Goal: Transaction & Acquisition: Purchase product/service

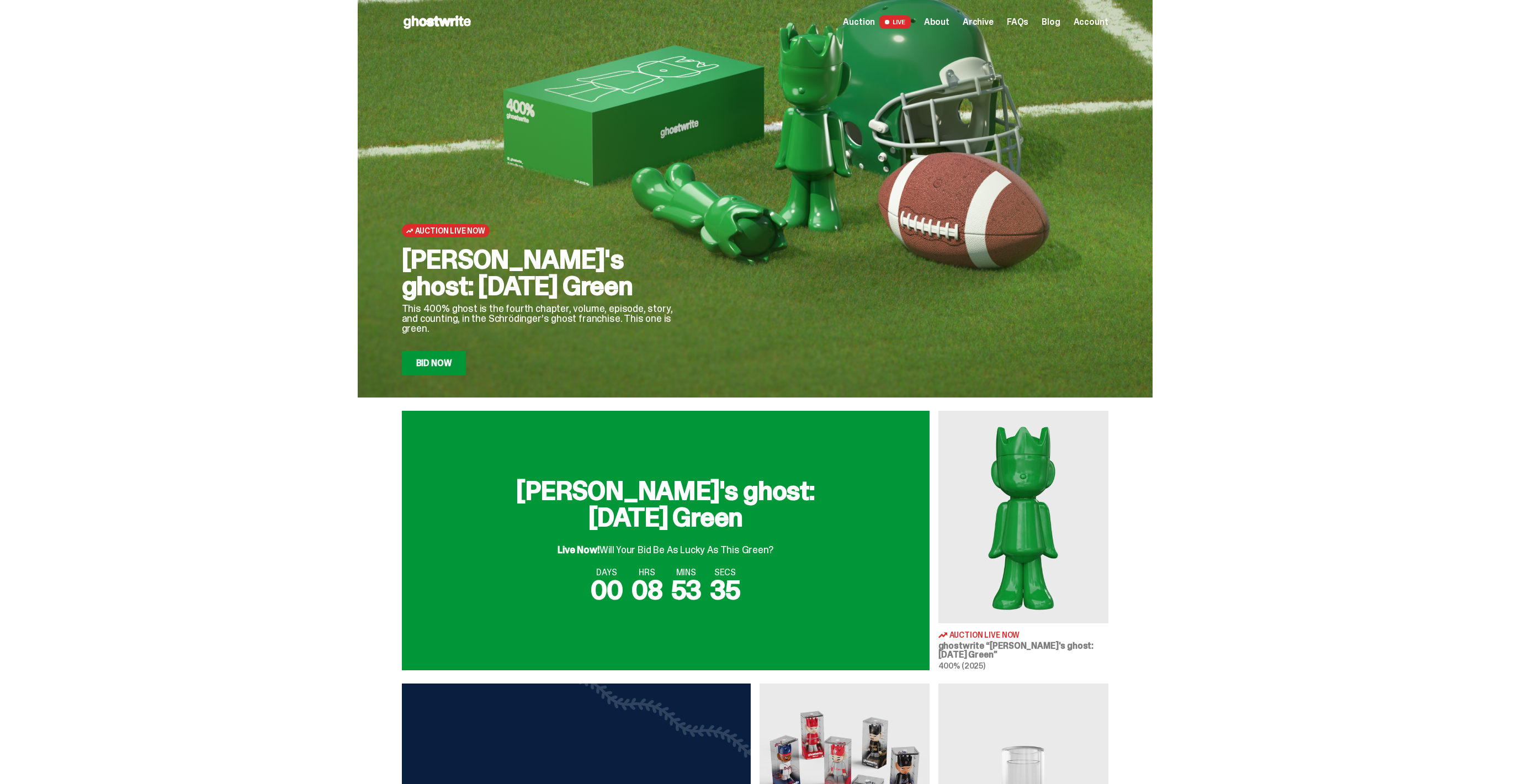
click at [658, 492] on h2 "Schrödinger's ghost: Sunday Green" at bounding box center [665, 504] width 353 height 53
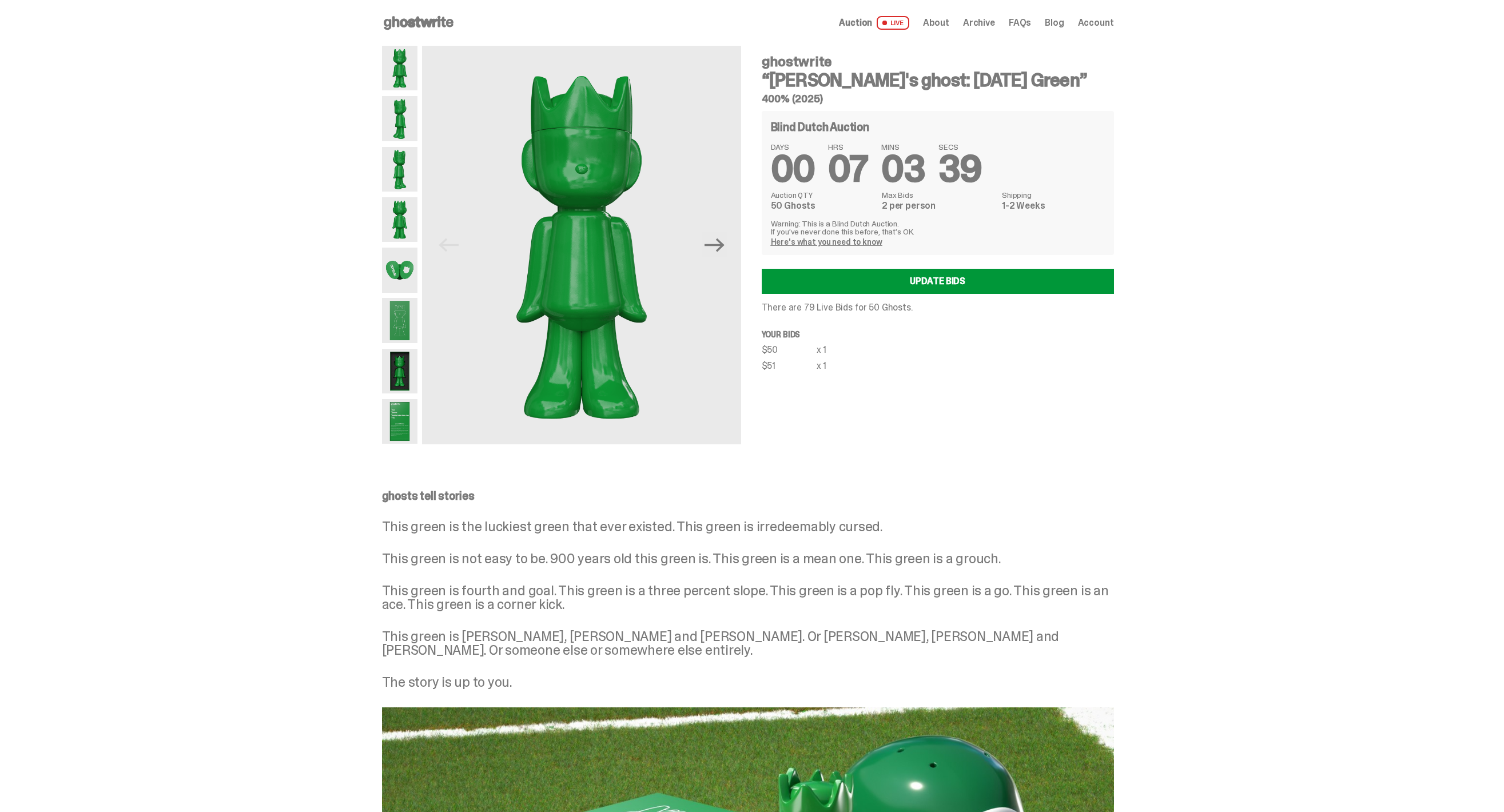
click at [400, 269] on img at bounding box center [400, 270] width 36 height 45
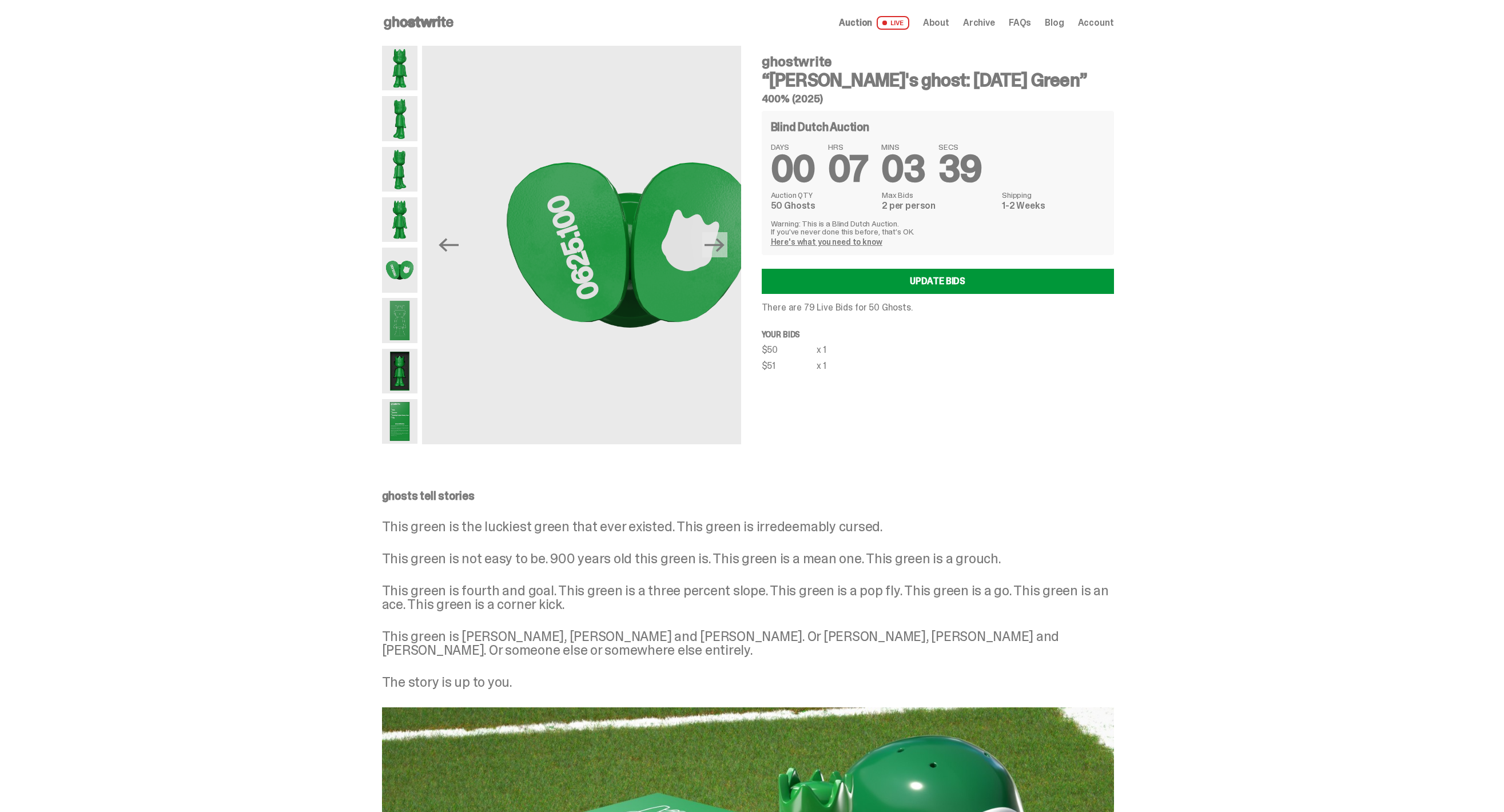
click at [401, 214] on img at bounding box center [400, 219] width 36 height 45
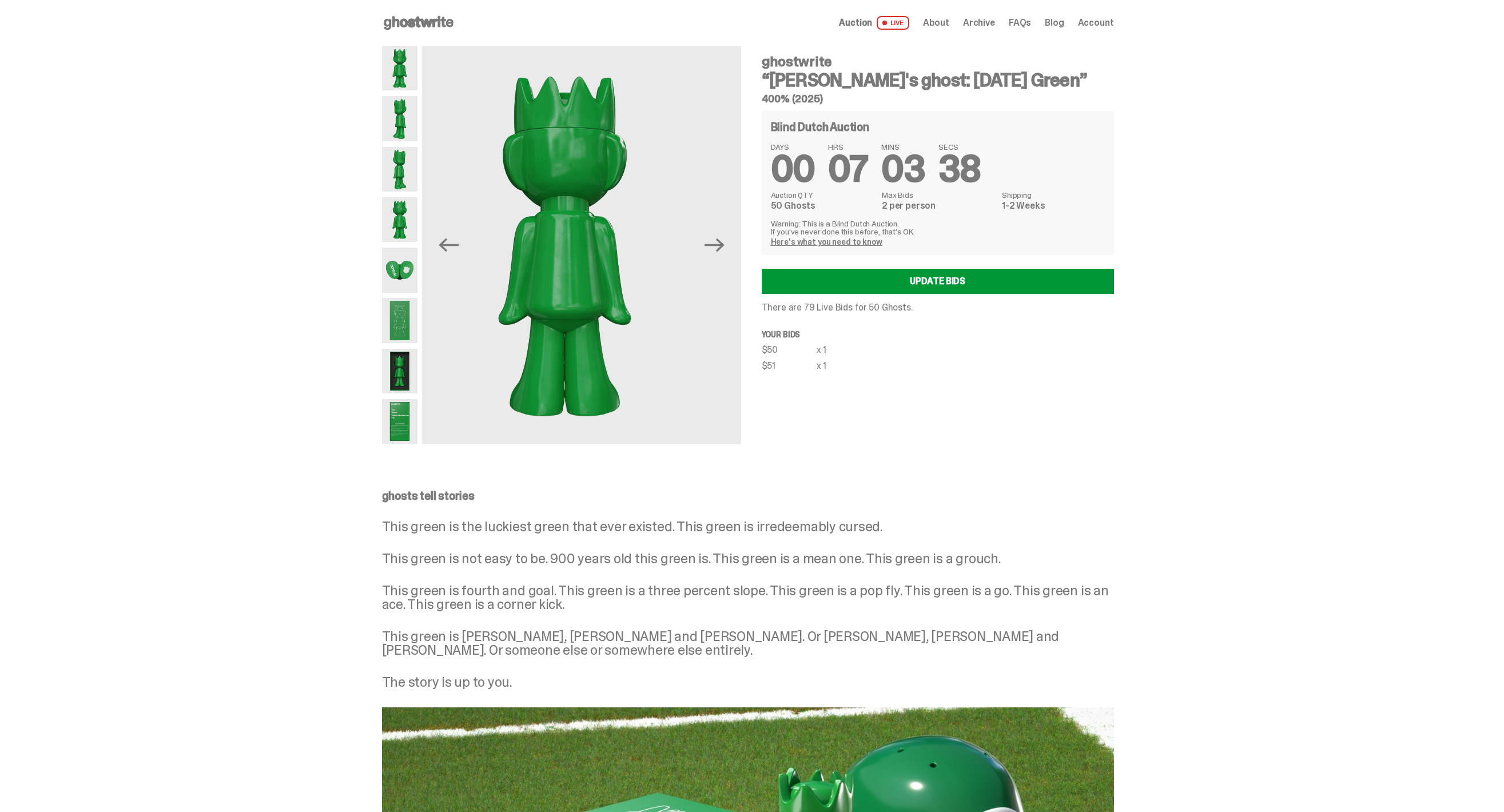
click at [403, 181] on img at bounding box center [400, 169] width 36 height 45
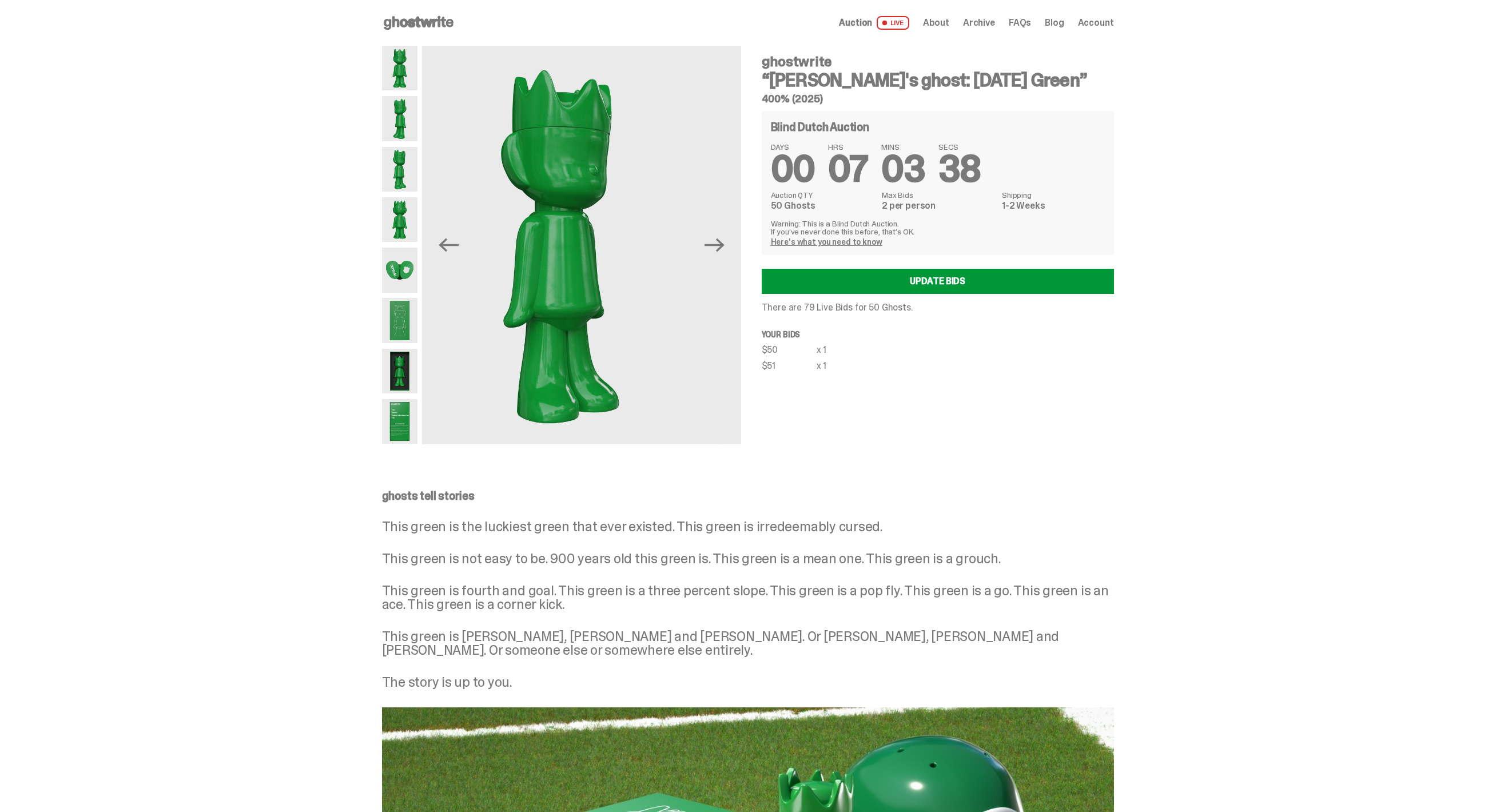
click at [401, 127] on img at bounding box center [400, 118] width 36 height 45
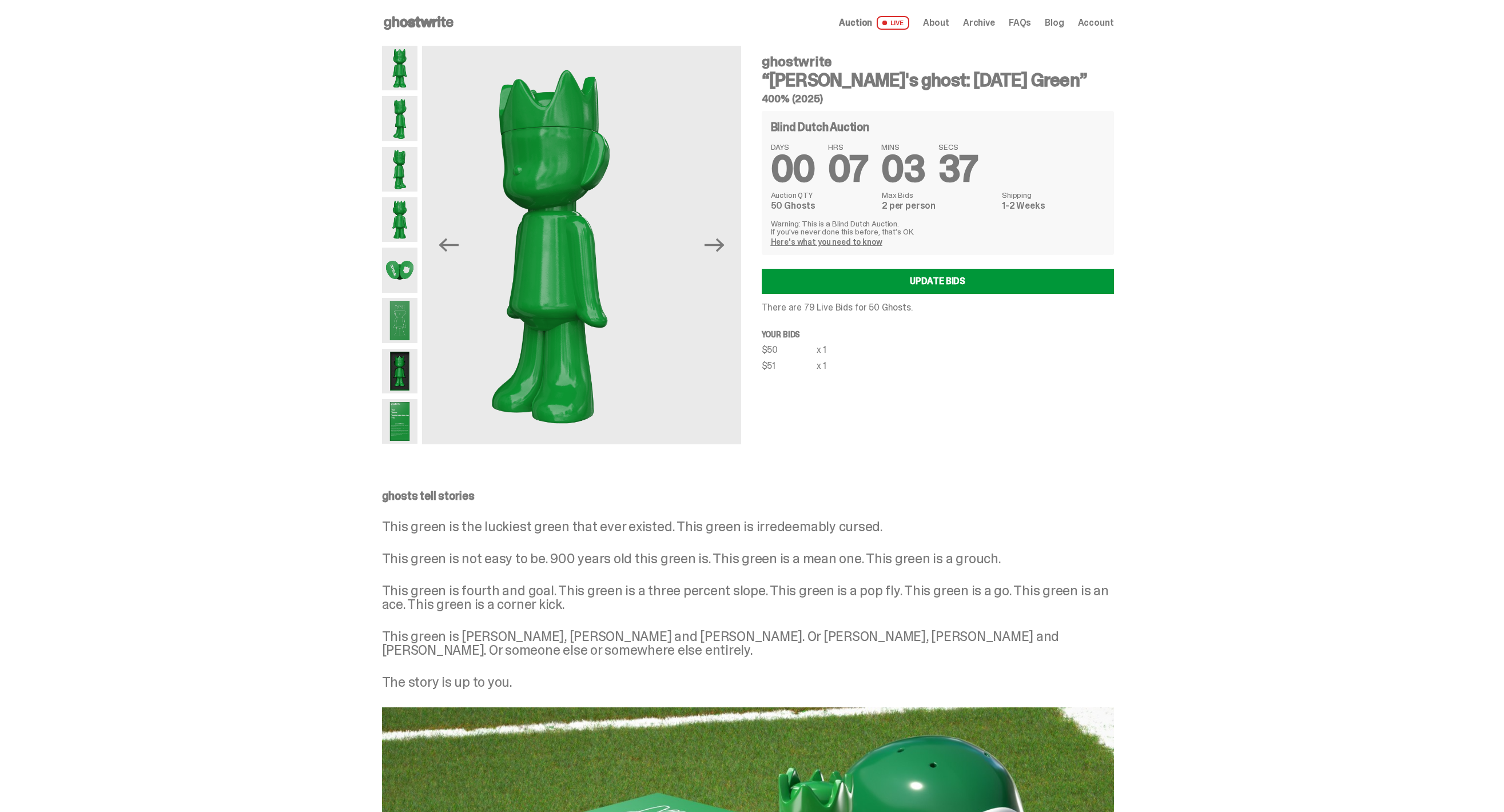
click at [399, 57] on img at bounding box center [400, 68] width 36 height 45
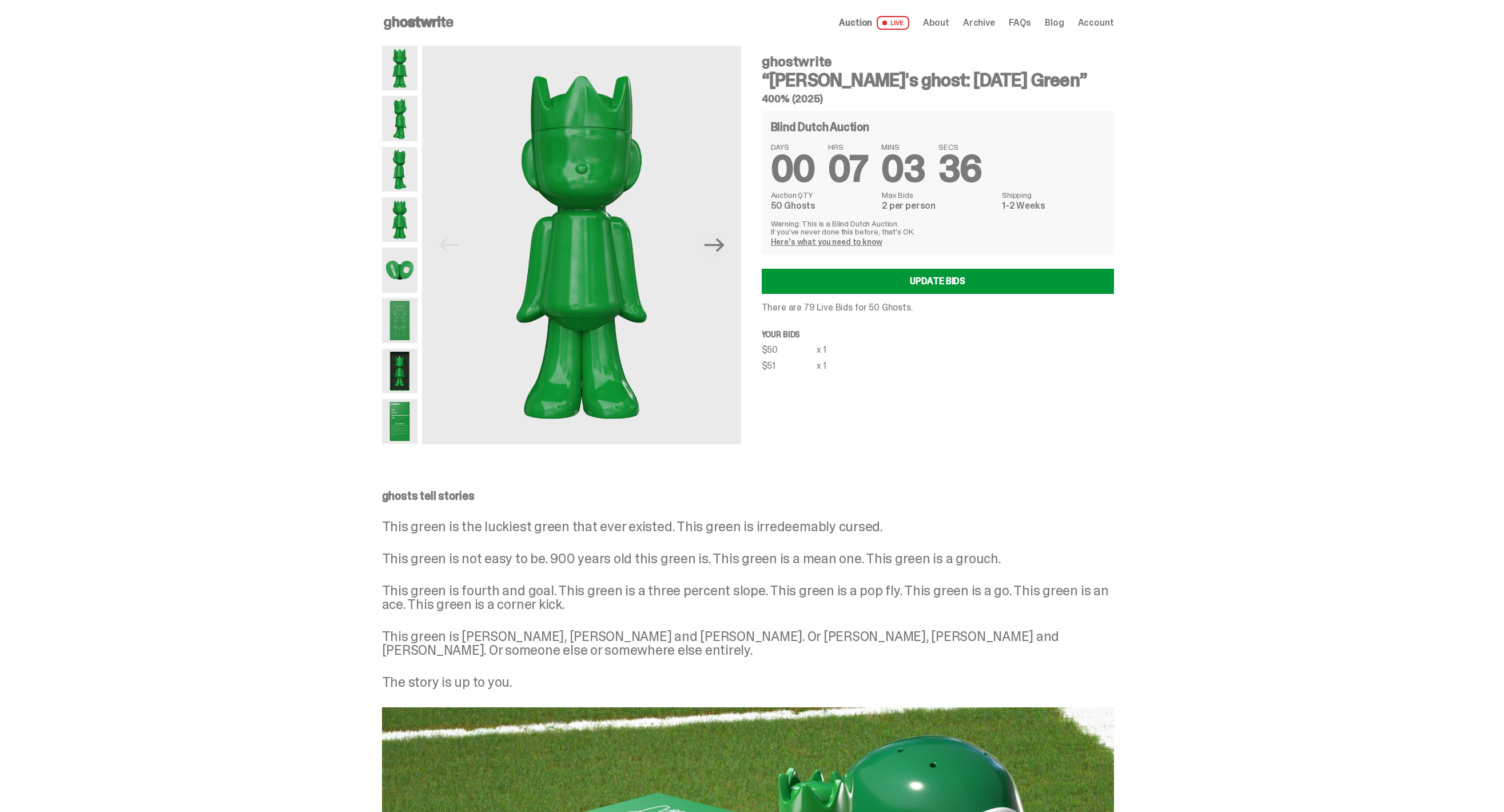
click at [418, 329] on img at bounding box center [400, 320] width 36 height 45
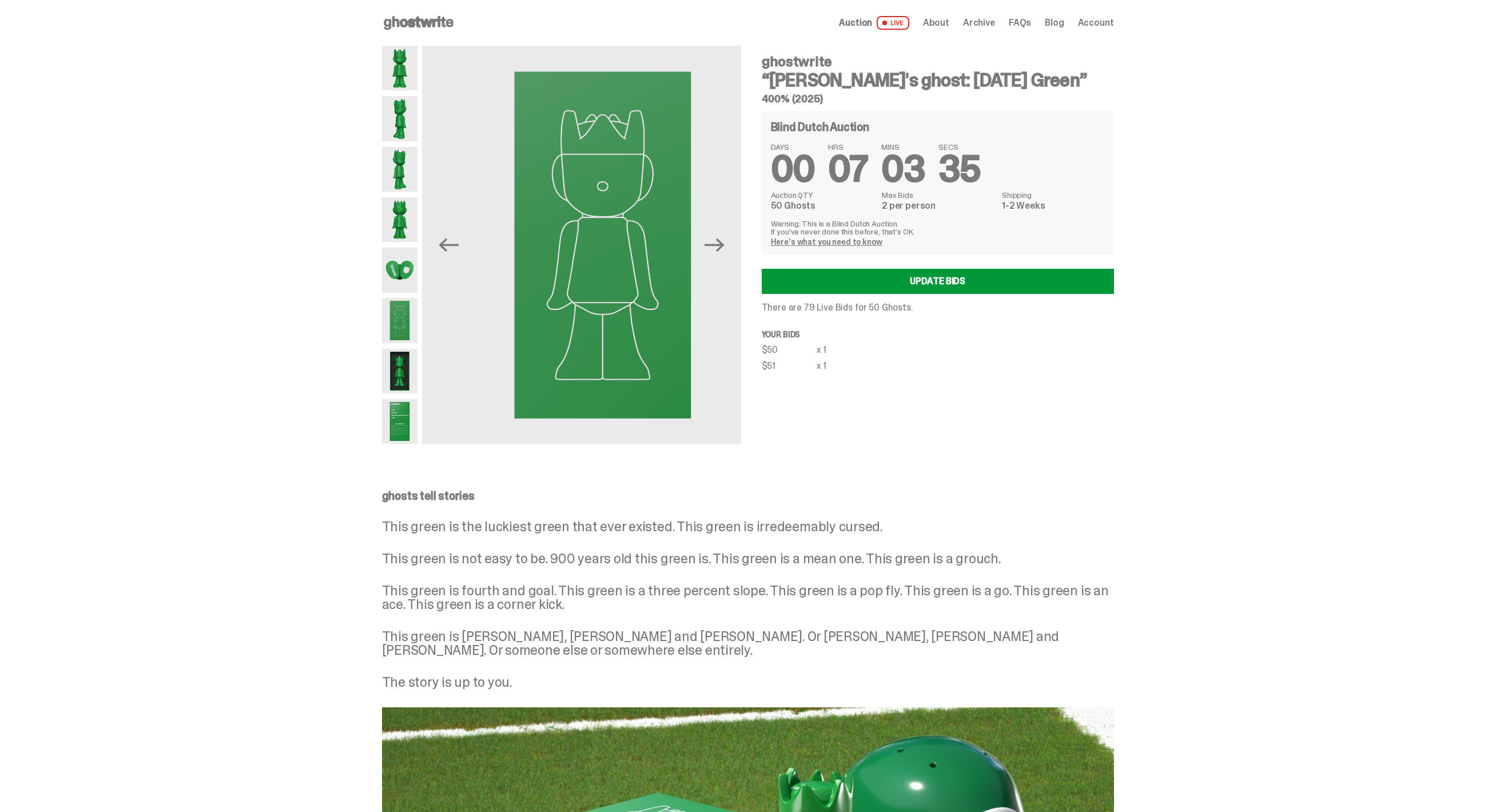
click at [408, 369] on img at bounding box center [400, 371] width 36 height 45
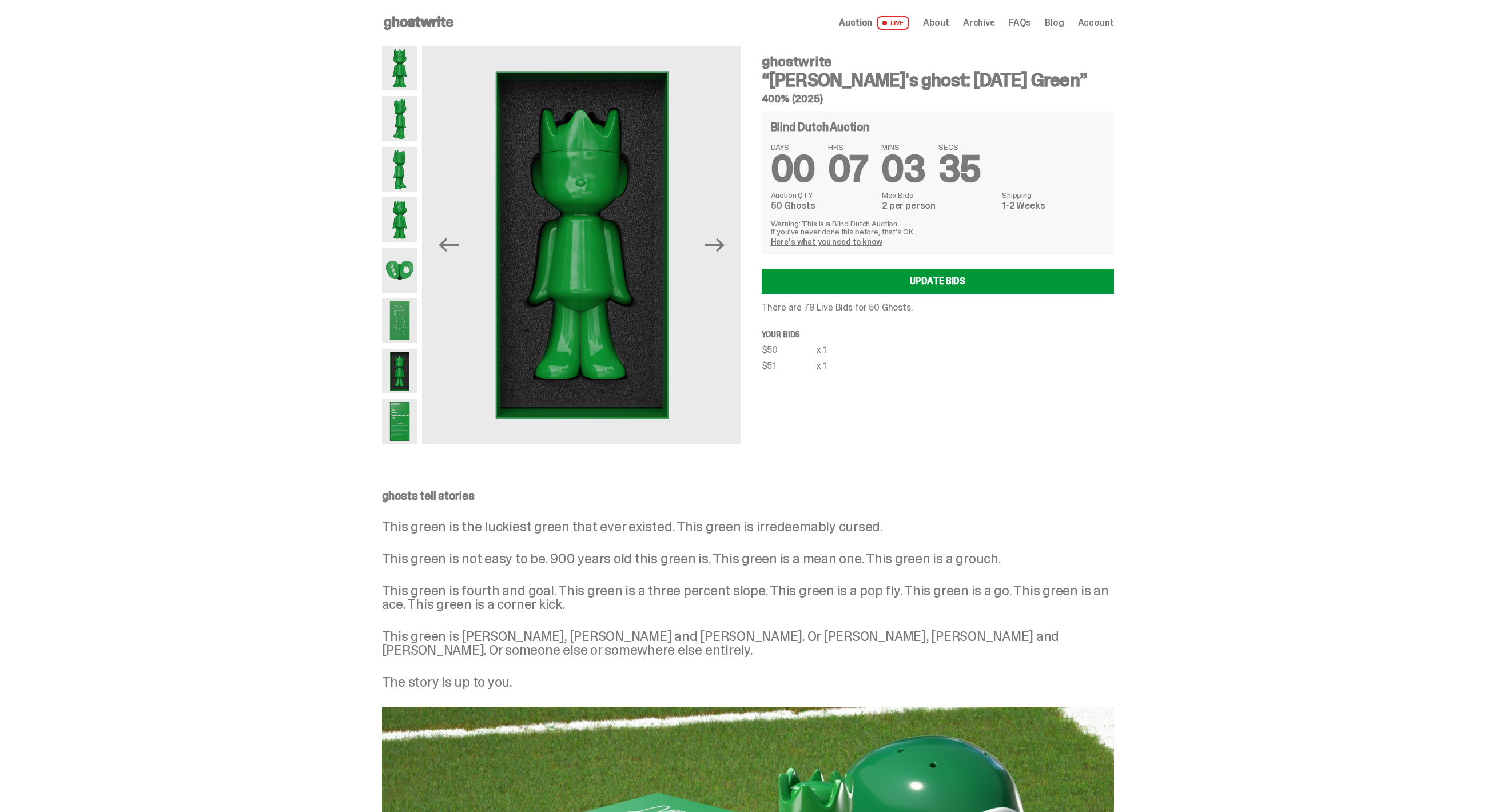
click at [399, 249] on img at bounding box center [400, 270] width 36 height 45
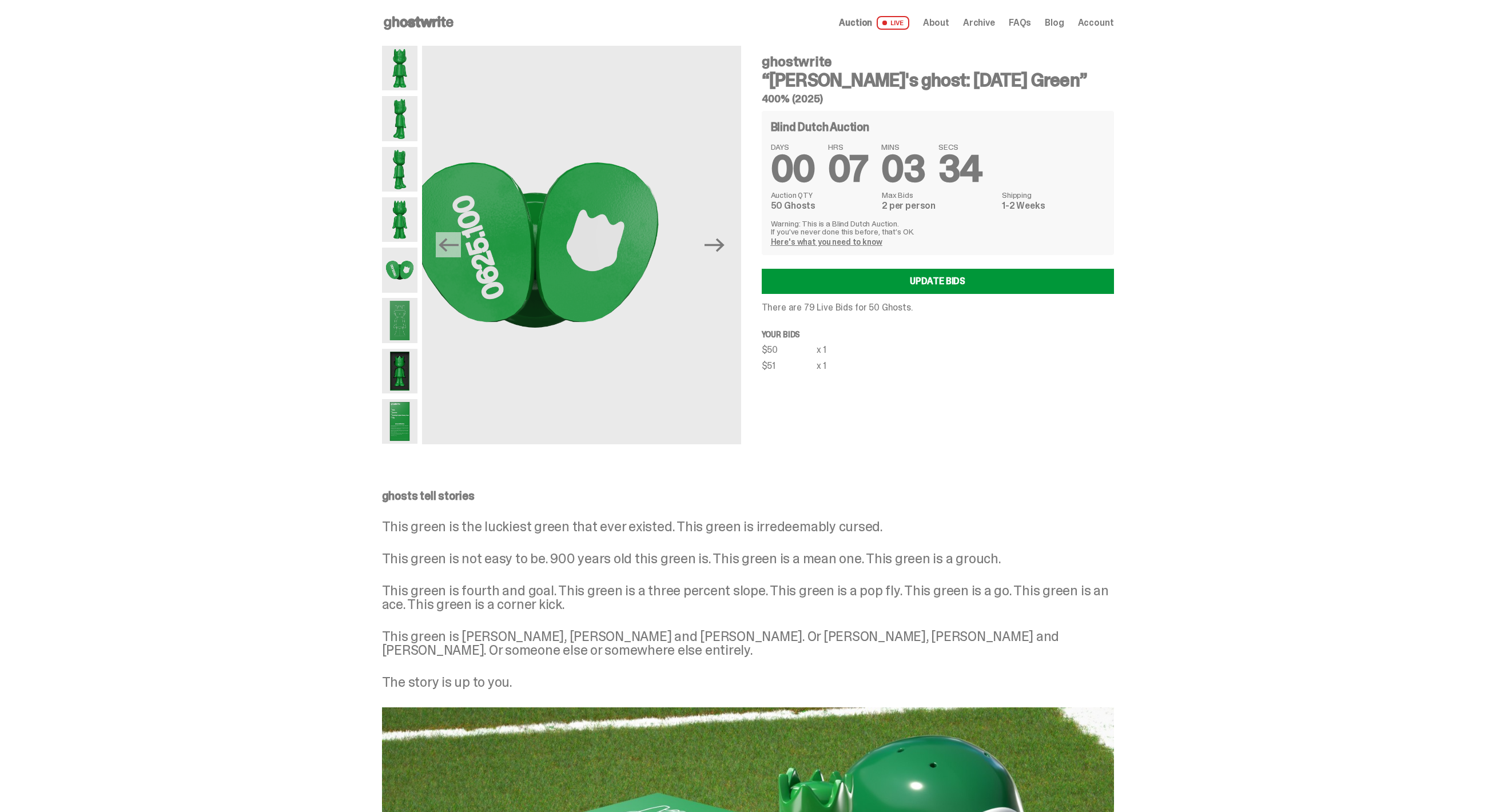
click at [399, 167] on img at bounding box center [400, 169] width 36 height 45
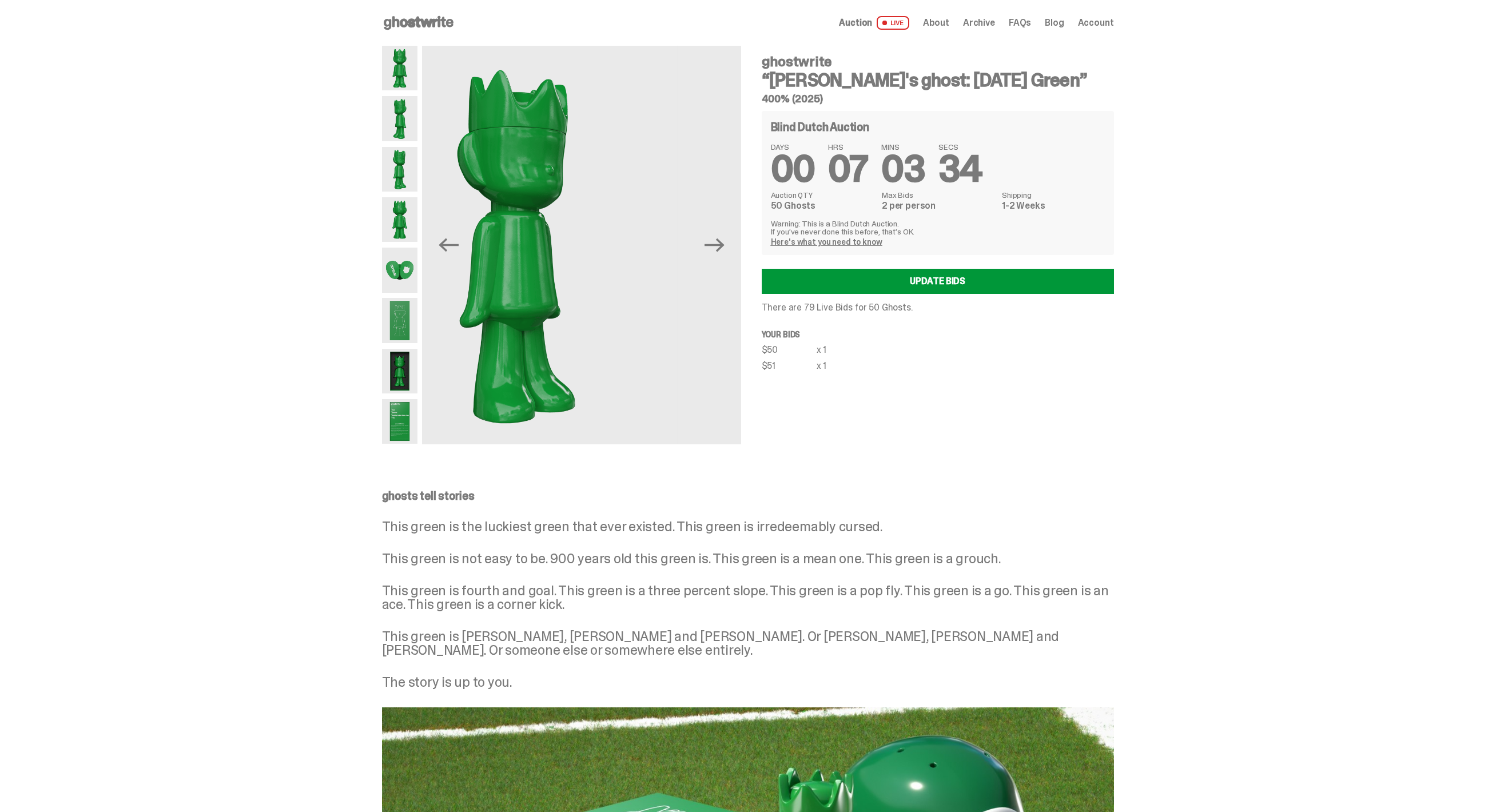
click at [405, 126] on img at bounding box center [400, 118] width 36 height 45
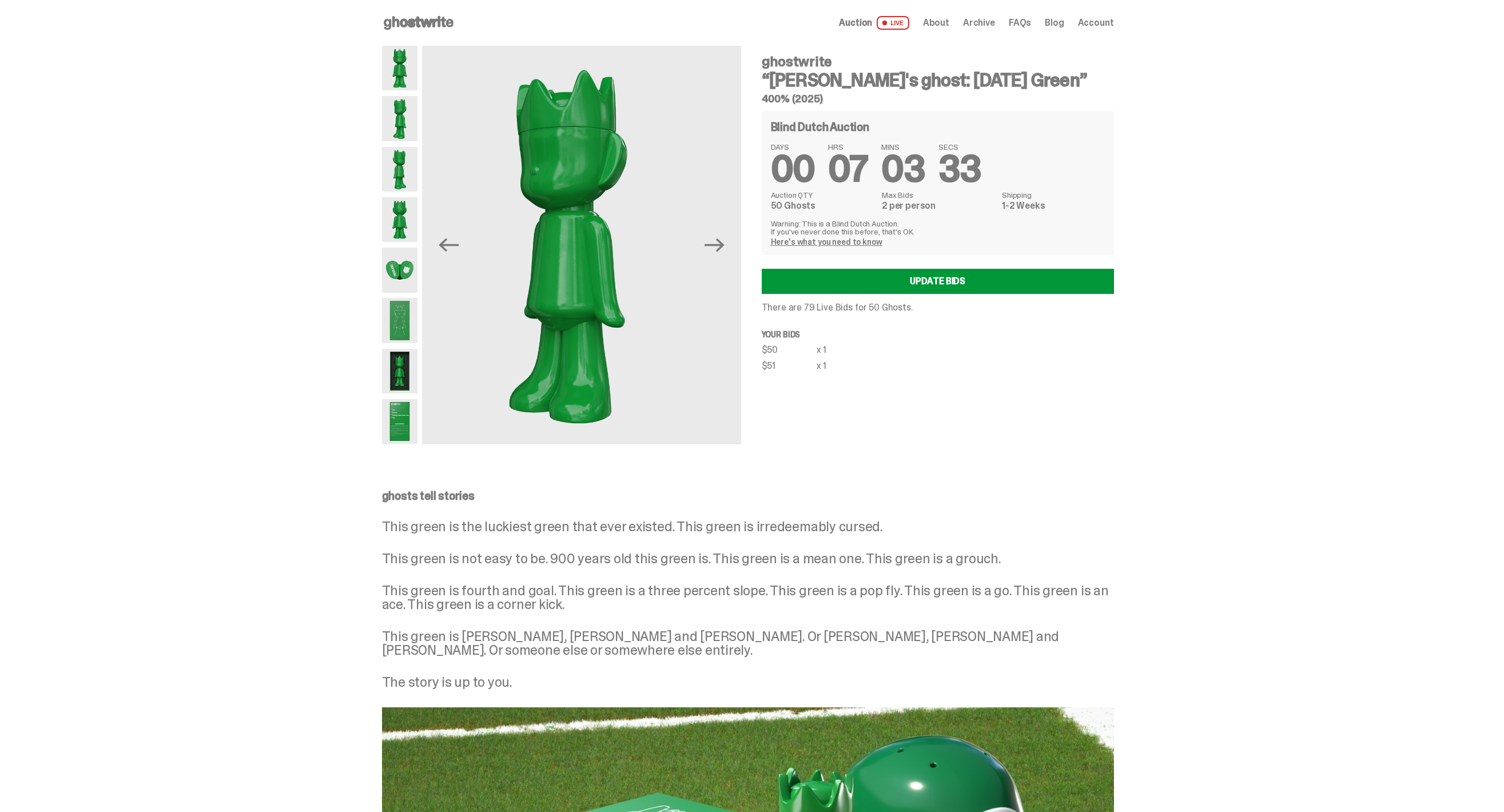
click at [398, 60] on img at bounding box center [400, 68] width 36 height 45
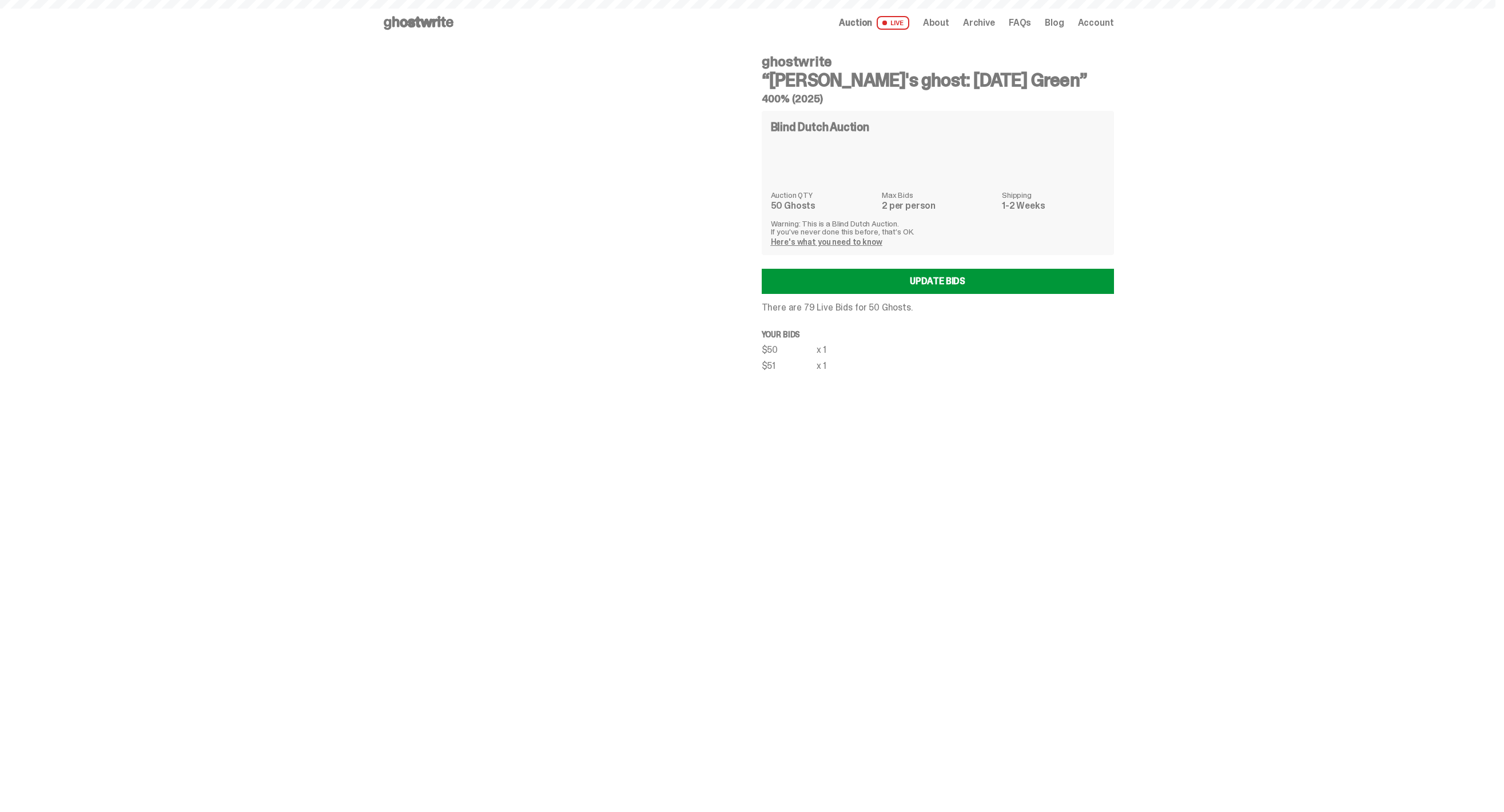
click at [995, 24] on span "Archive" at bounding box center [979, 23] width 32 height 9
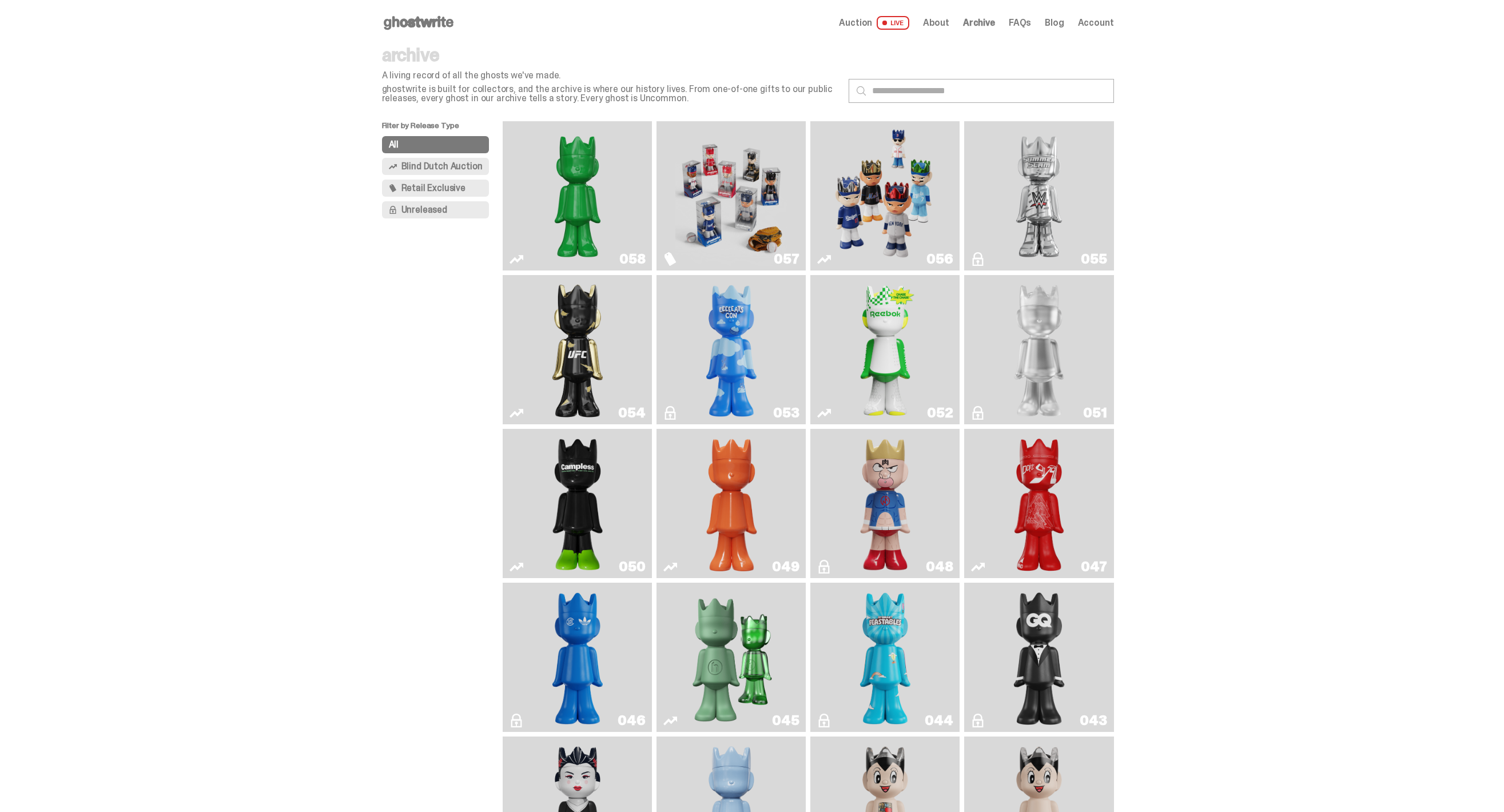
click at [741, 185] on img "Game Face (2025)" at bounding box center [732, 196] width 112 height 140
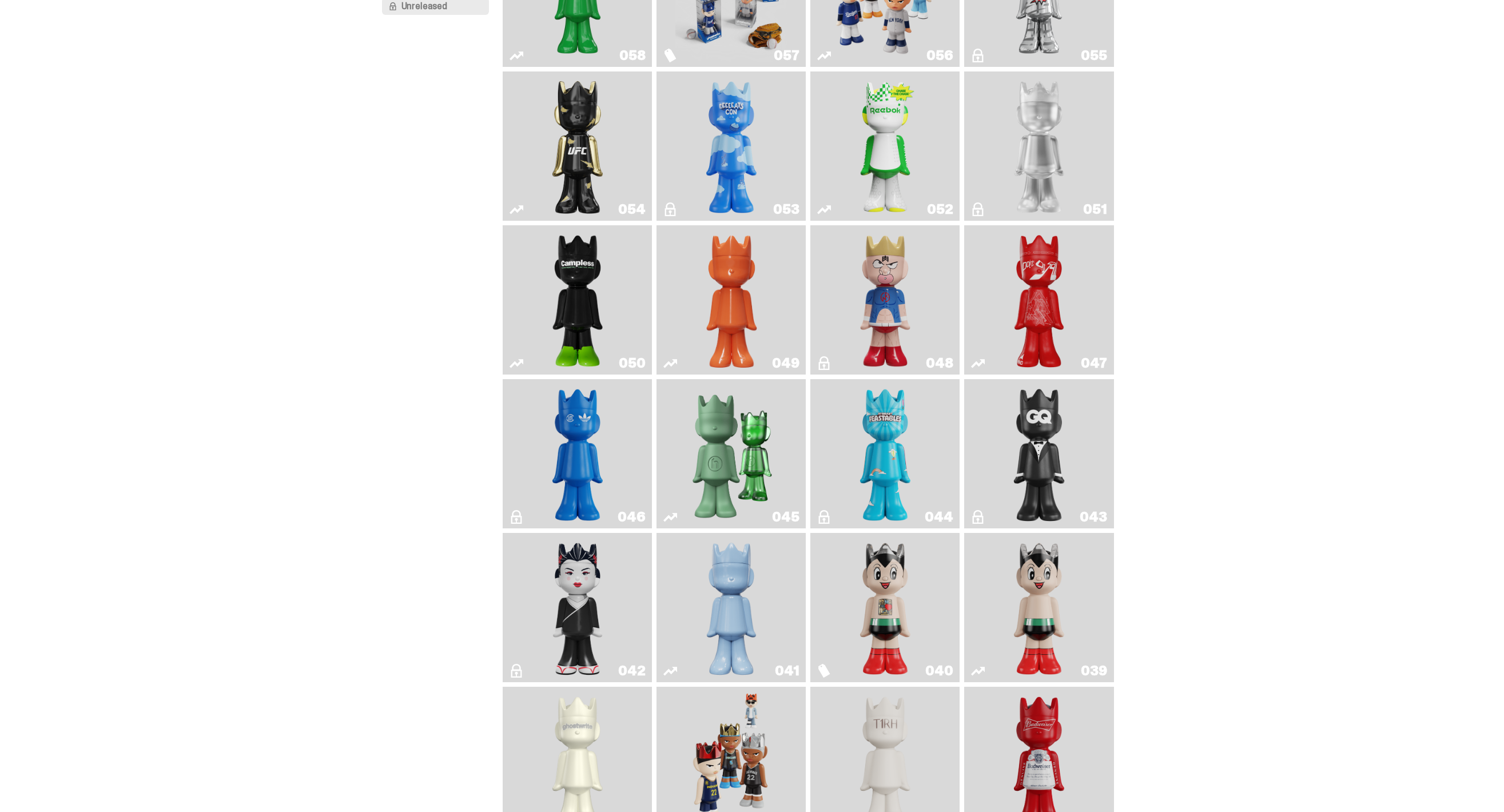
scroll to position [342, 0]
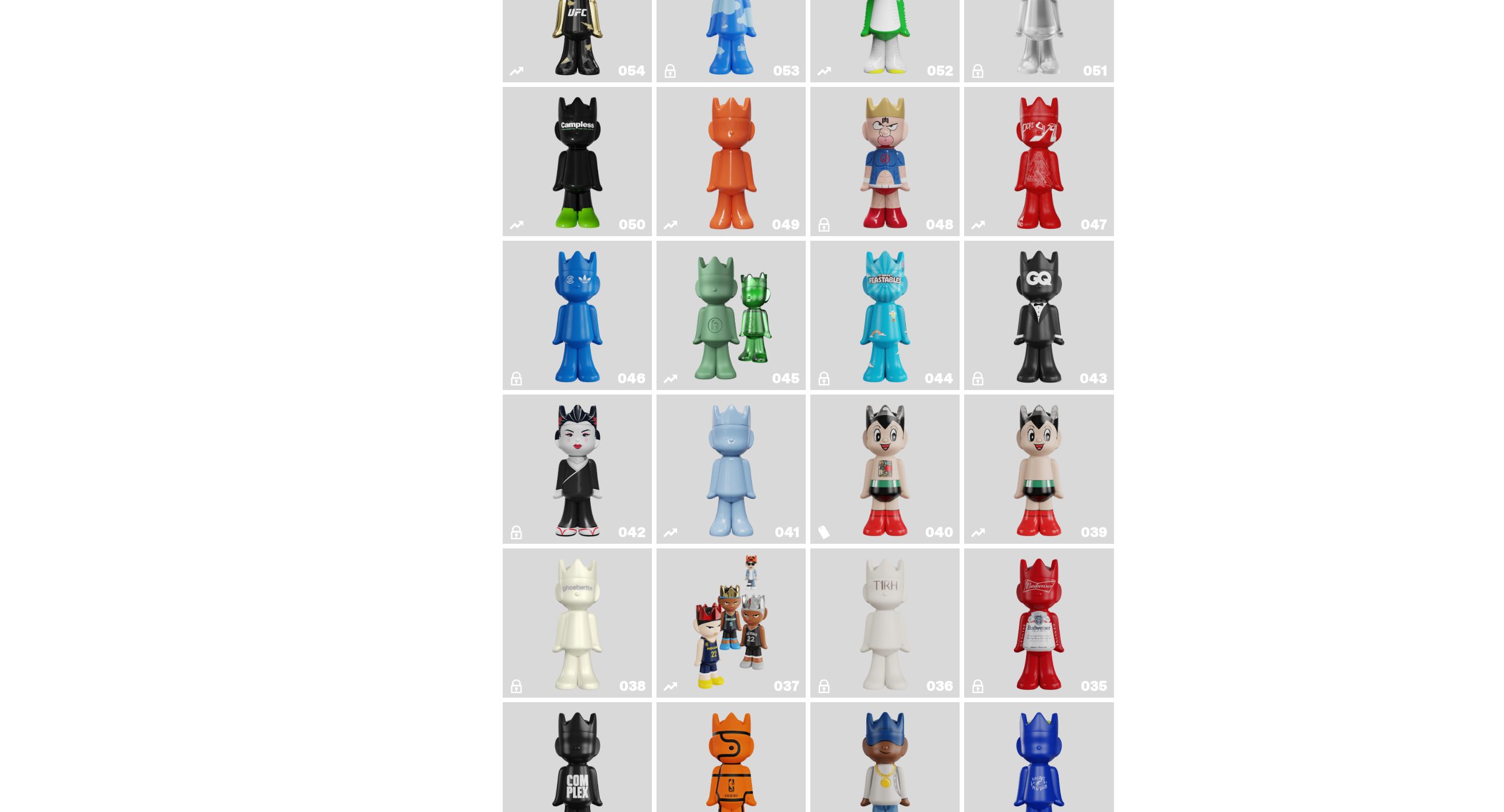
click at [713, 603] on img "Game Face (2024)" at bounding box center [732, 623] width 79 height 140
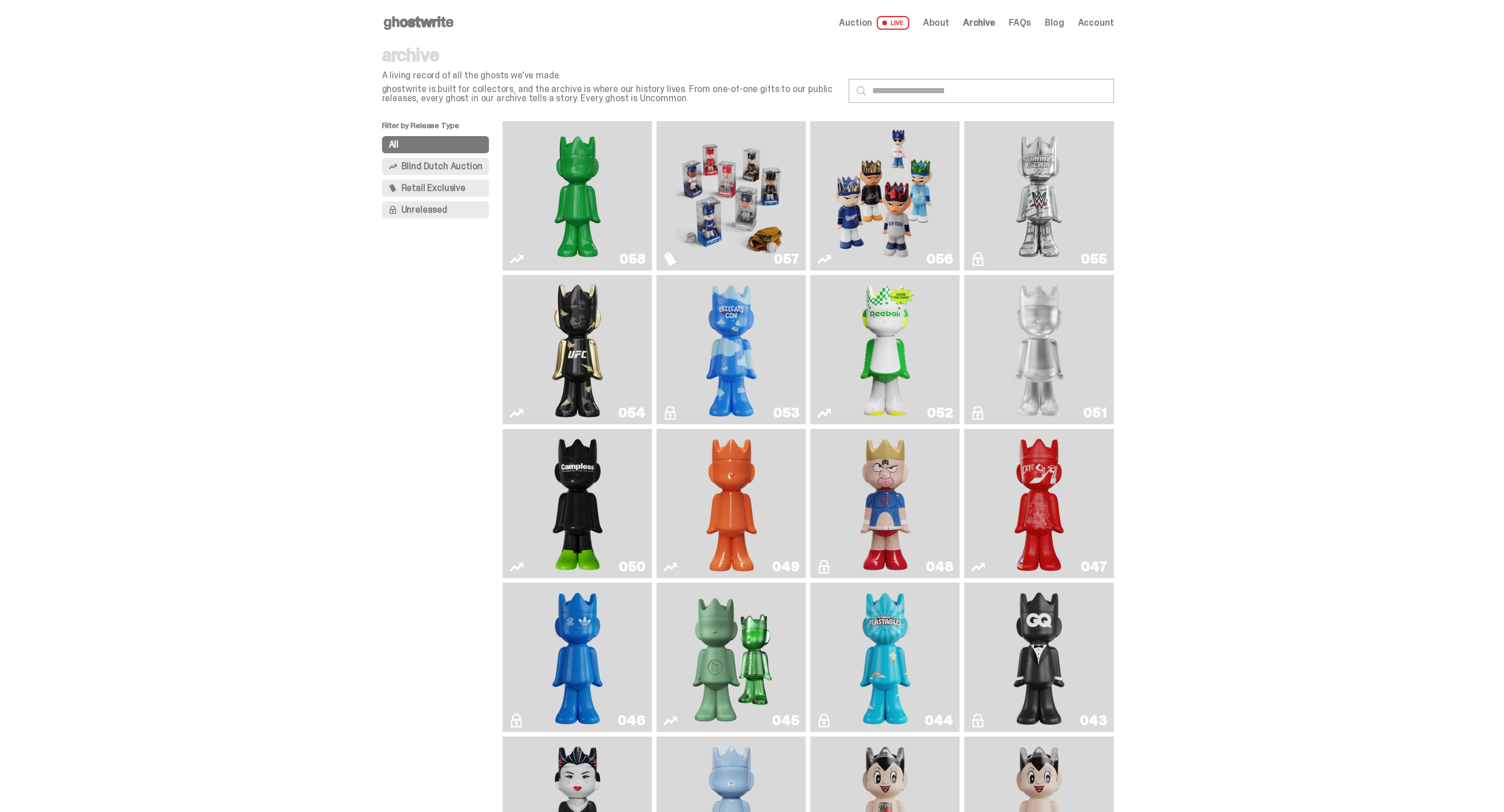
click at [854, 209] on img "Game Face (2025)" at bounding box center [885, 196] width 112 height 140
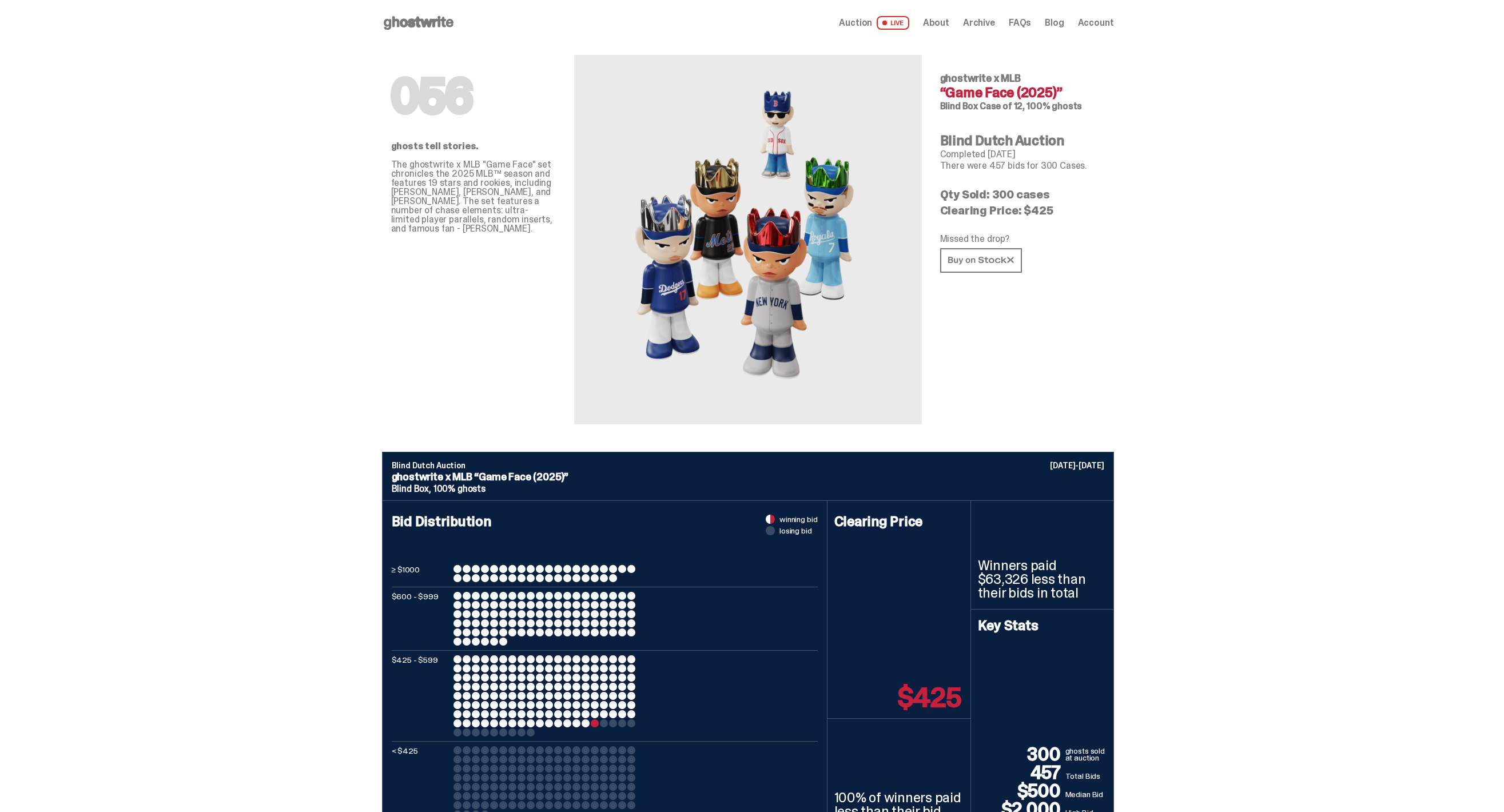
click at [869, 25] on span "Auction" at bounding box center [856, 23] width 33 height 9
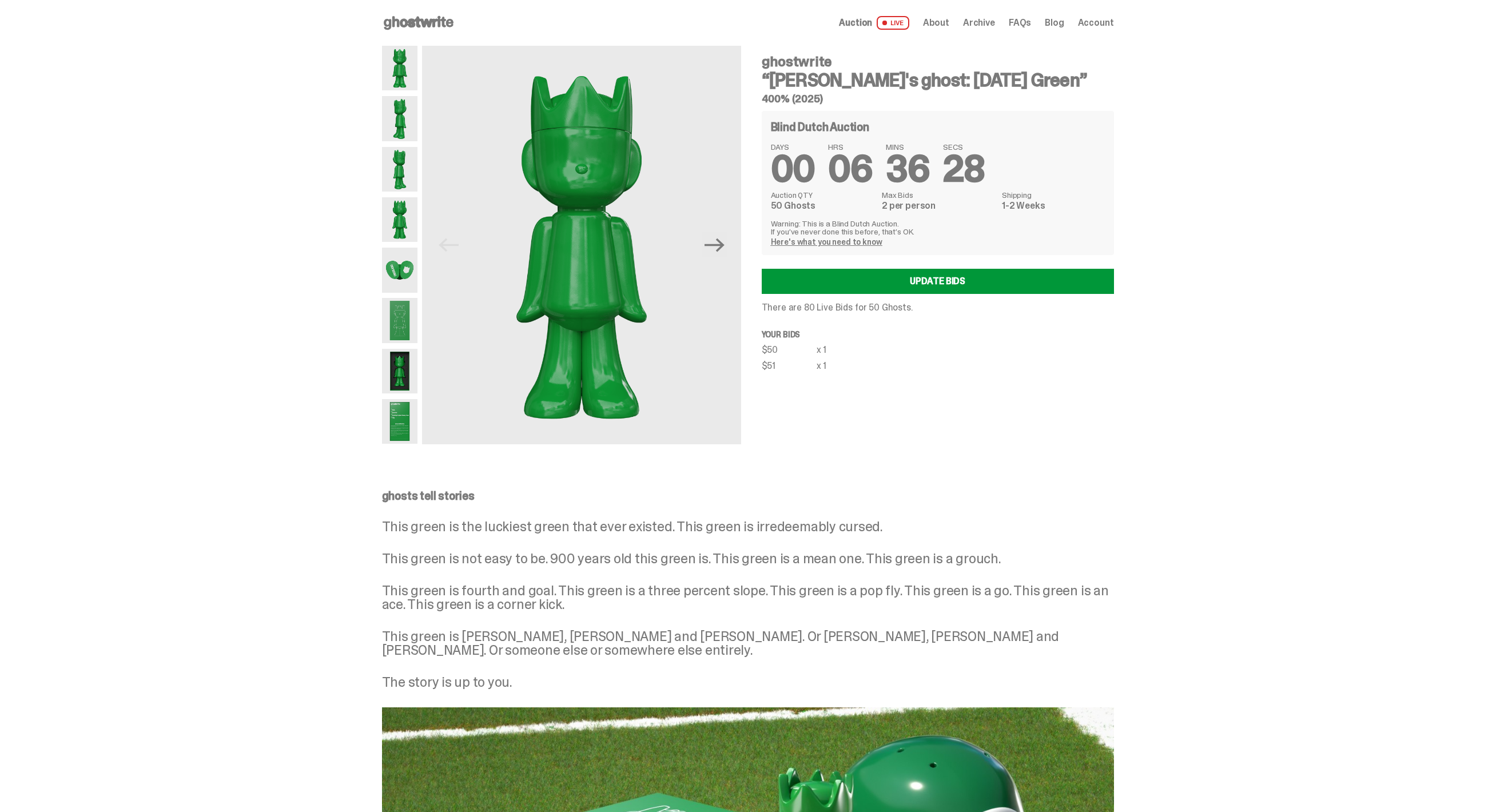
click at [888, 22] on span at bounding box center [884, 23] width 7 height 7
click at [442, 38] on div "Open main menu Home Auction LIVE About Archive FAQs Blog Account" at bounding box center [748, 23] width 732 height 46
click at [440, 22] on icon at bounding box center [418, 23] width 73 height 18
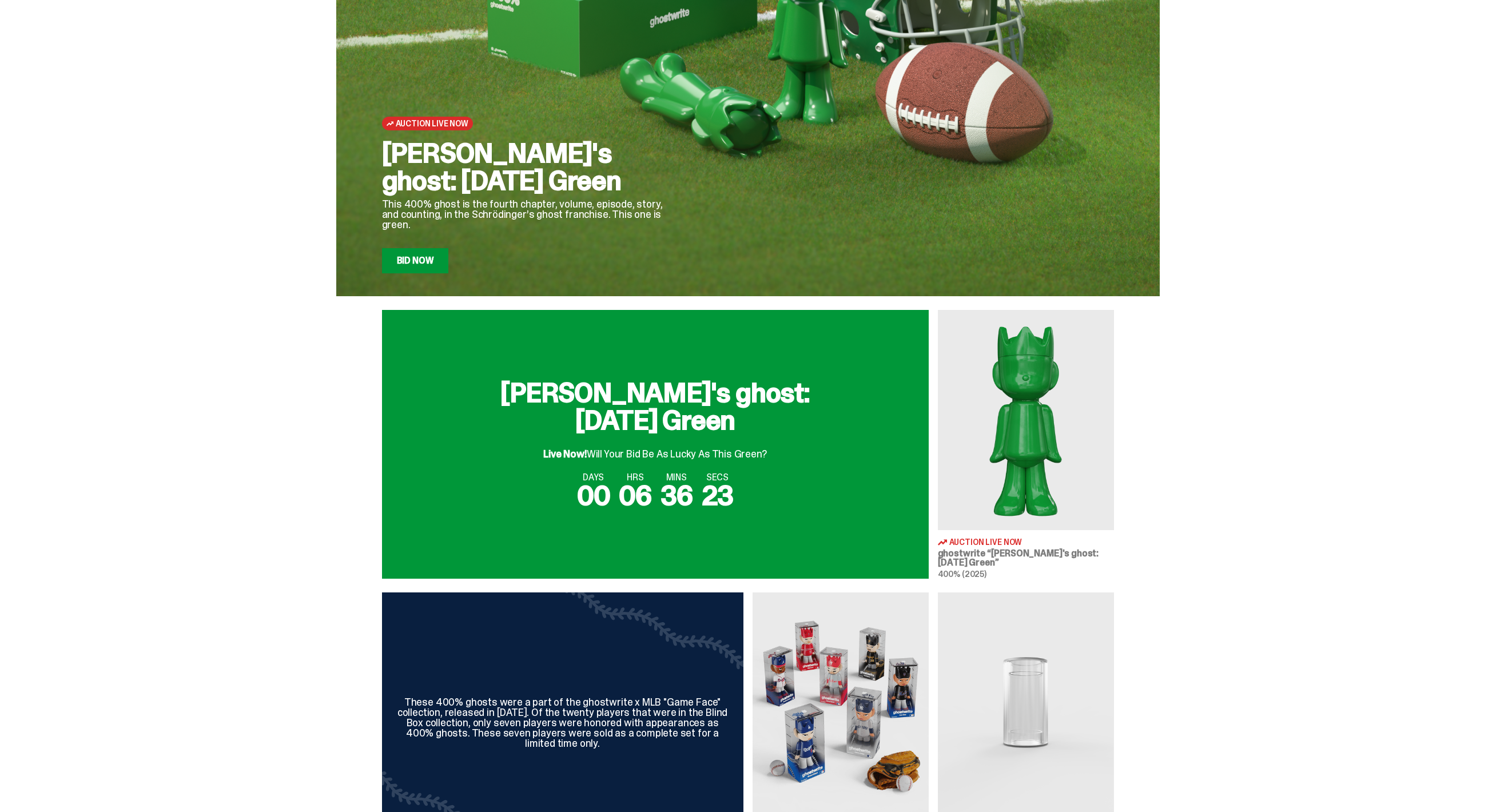
scroll to position [137, 0]
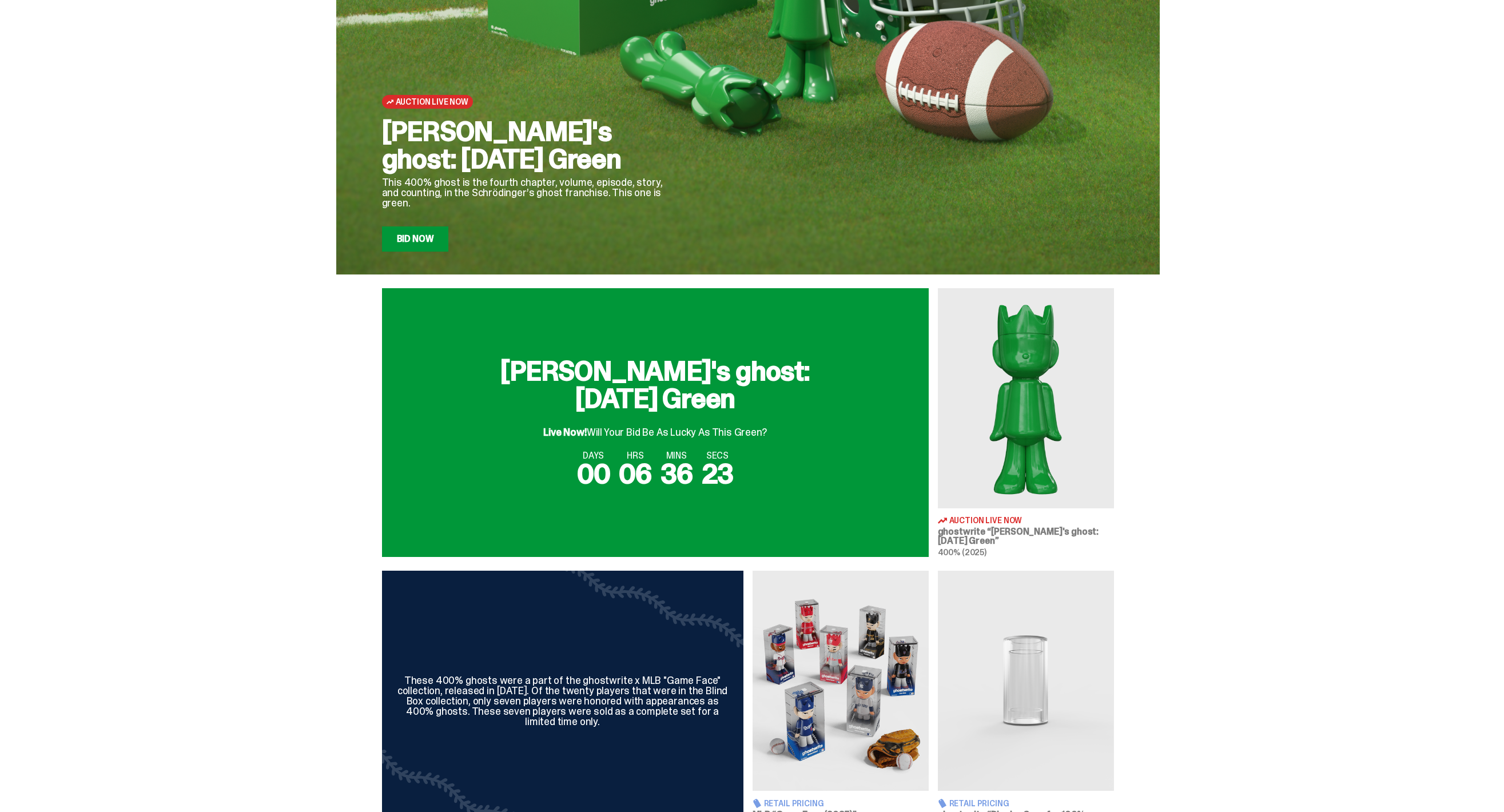
click at [631, 513] on div "Schrödinger's ghost: Sunday Green Live Now! Will Your Bid Be As Lucky As This G…" at bounding box center [655, 422] width 547 height 269
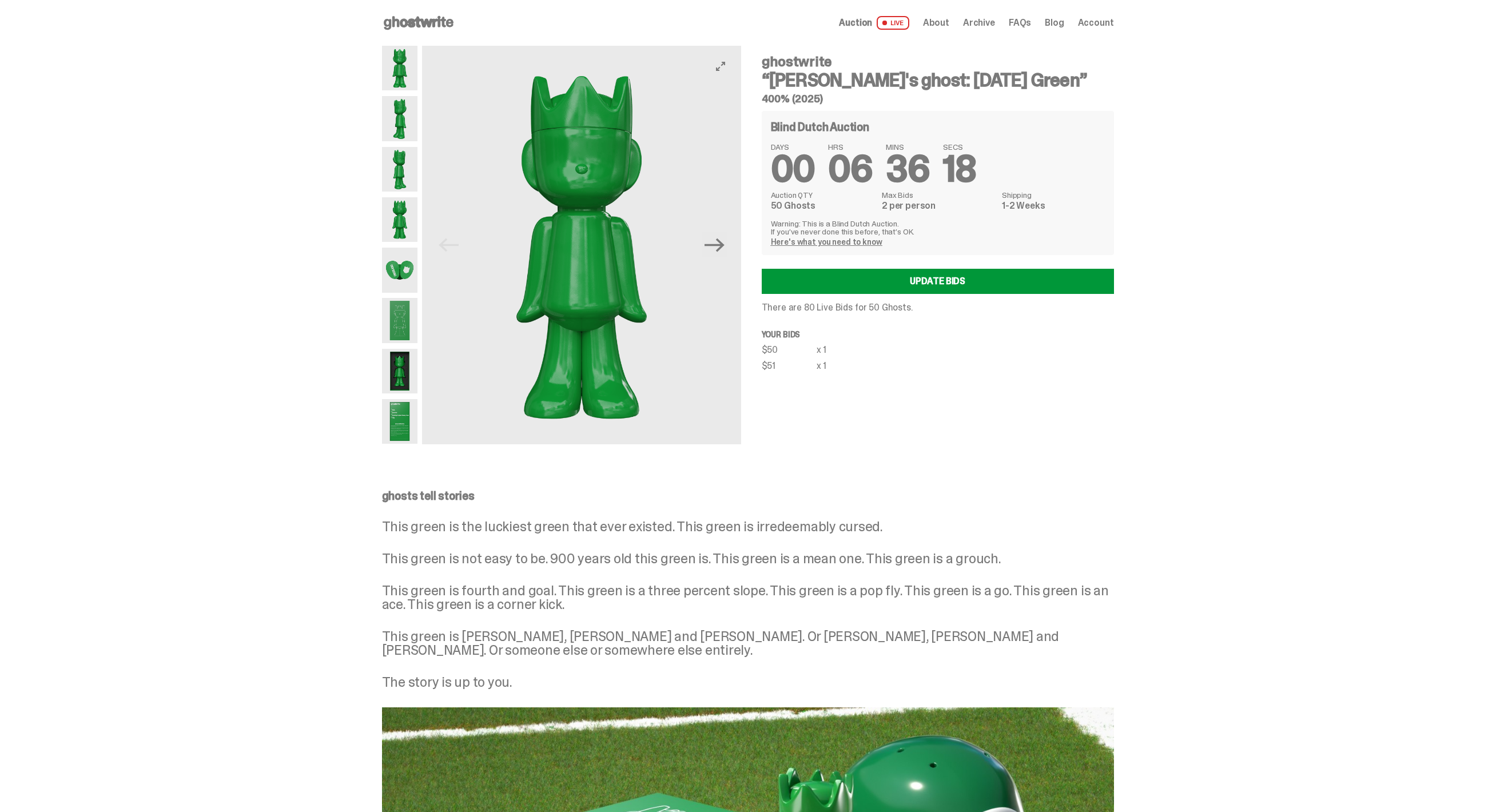
click at [427, 138] on img at bounding box center [581, 245] width 319 height 399
click at [398, 131] on img at bounding box center [400, 118] width 36 height 45
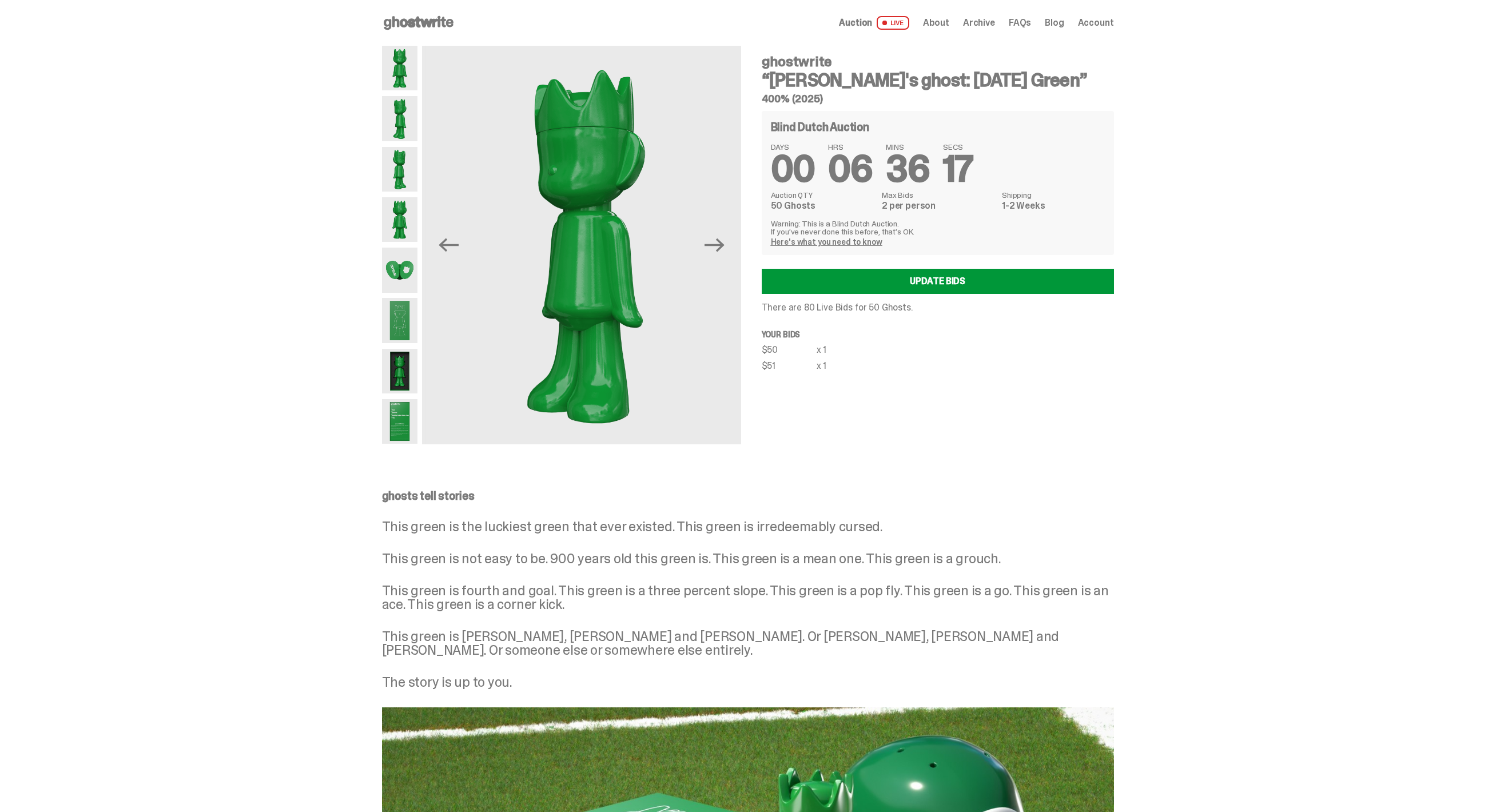
click at [418, 286] on img at bounding box center [400, 270] width 36 height 45
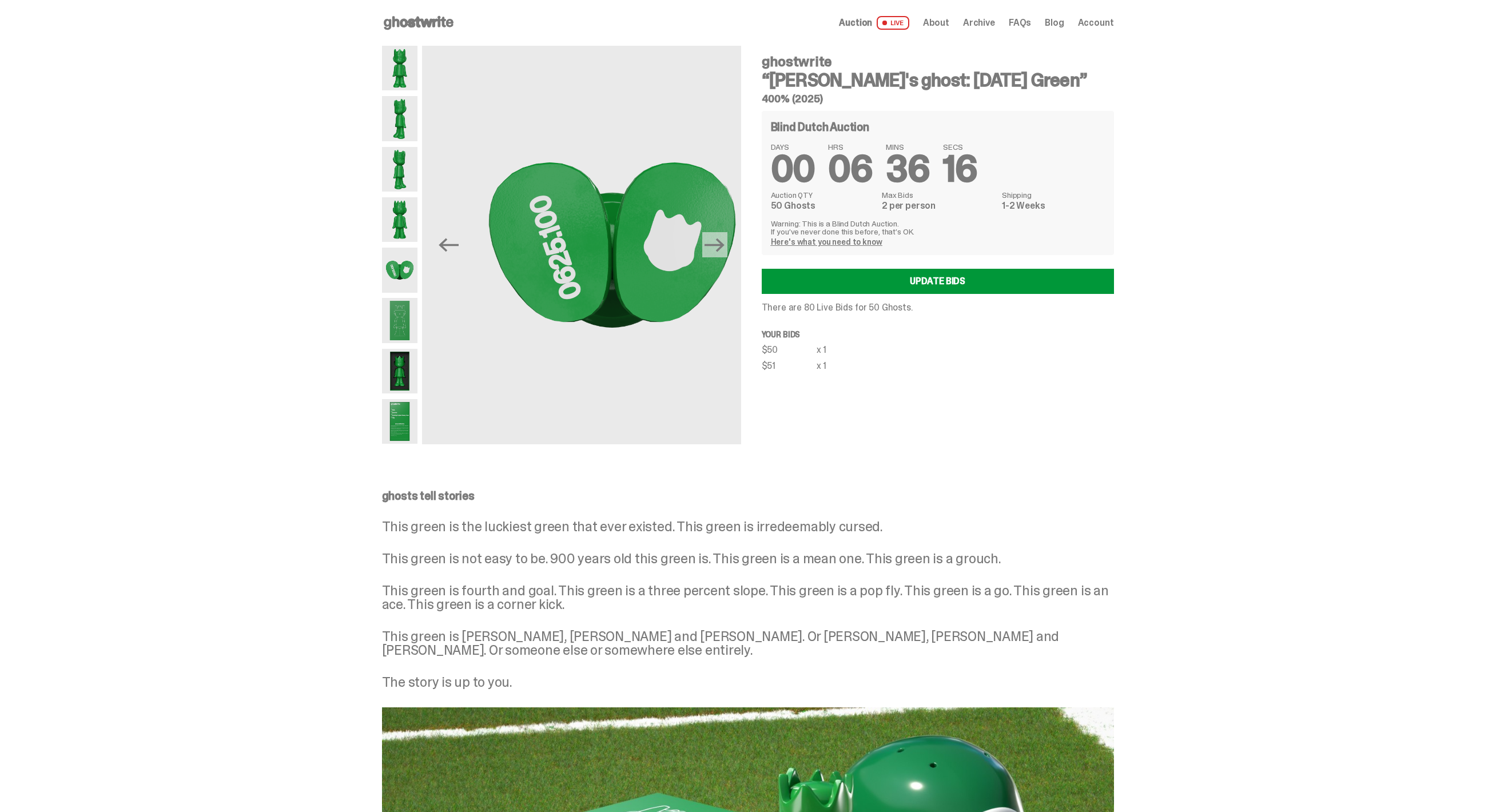
click at [414, 343] on div at bounding box center [400, 245] width 36 height 399
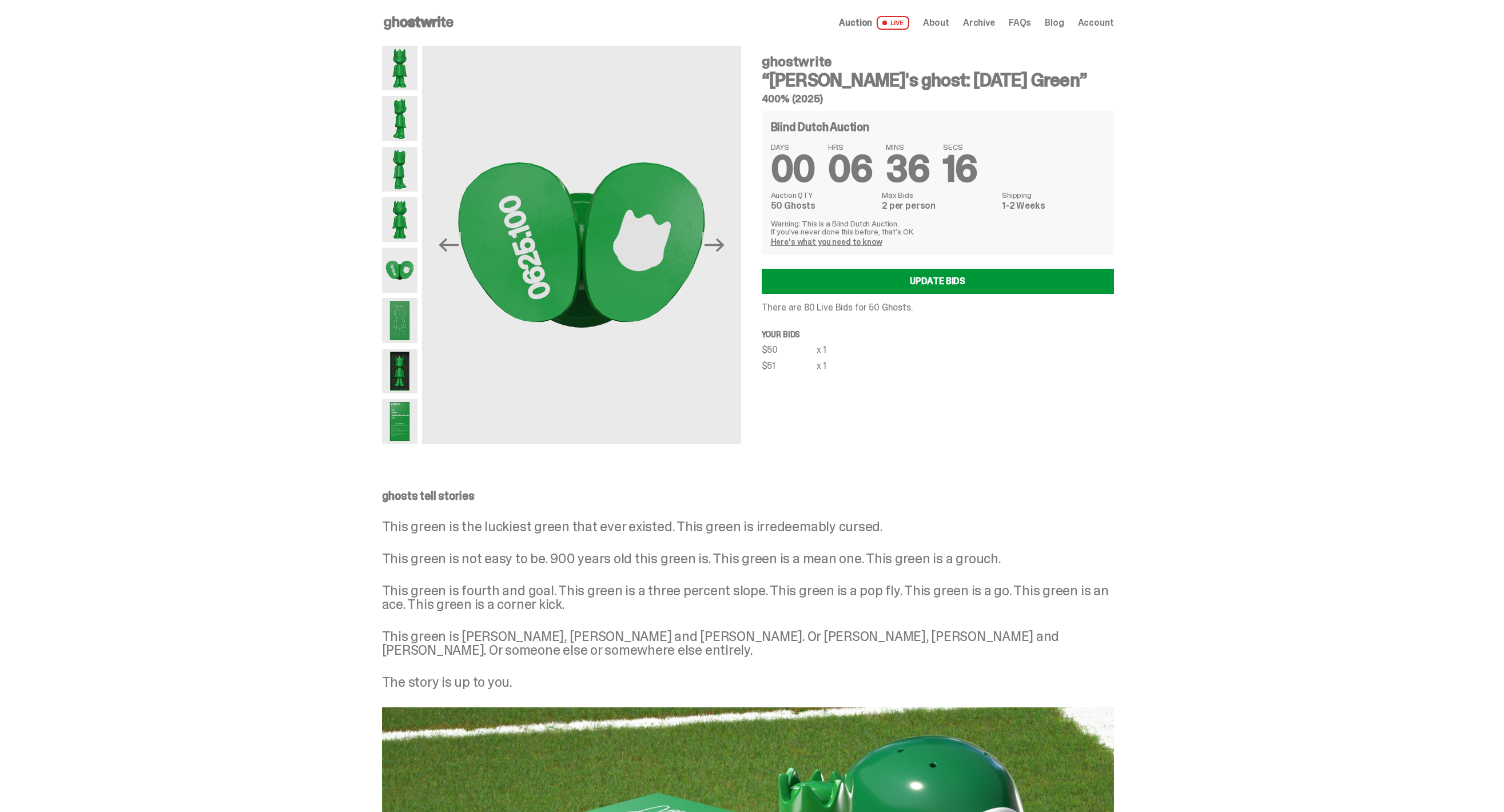
click at [413, 387] on img at bounding box center [400, 371] width 36 height 45
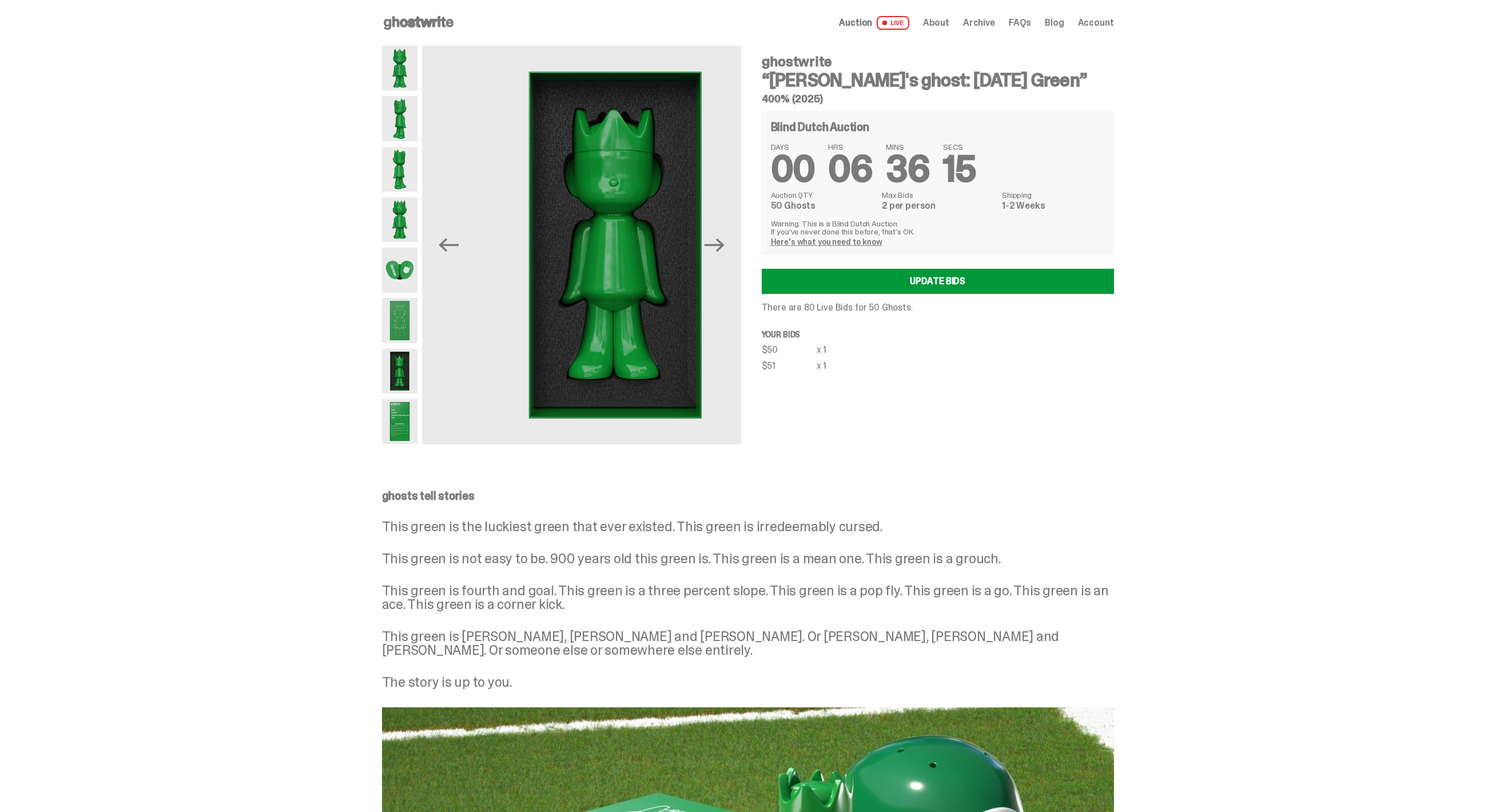
click at [409, 439] on img at bounding box center [400, 421] width 36 height 45
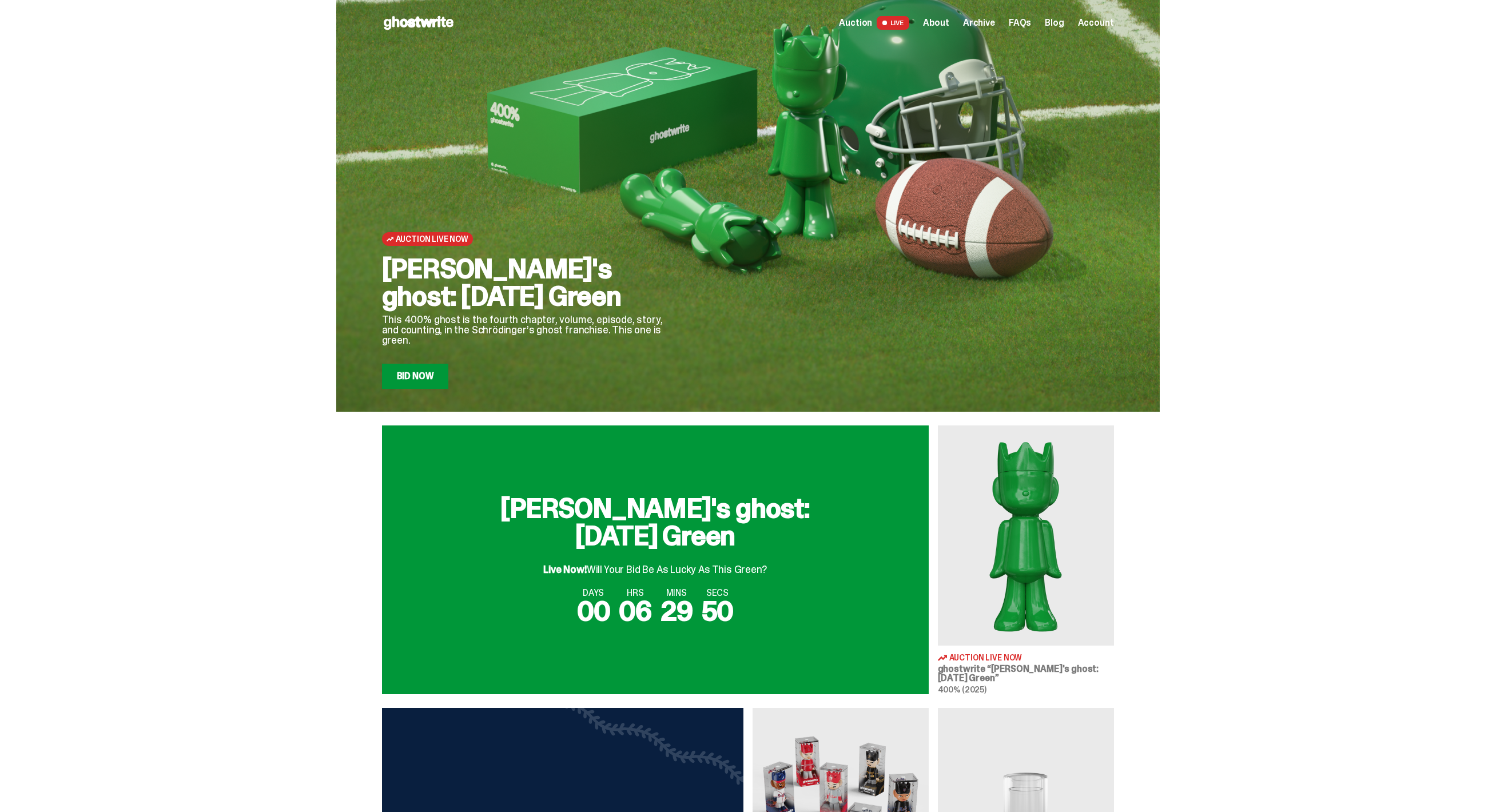
click at [765, 529] on h2 "[PERSON_NAME]'s ghost: [DATE] Green" at bounding box center [655, 522] width 366 height 55
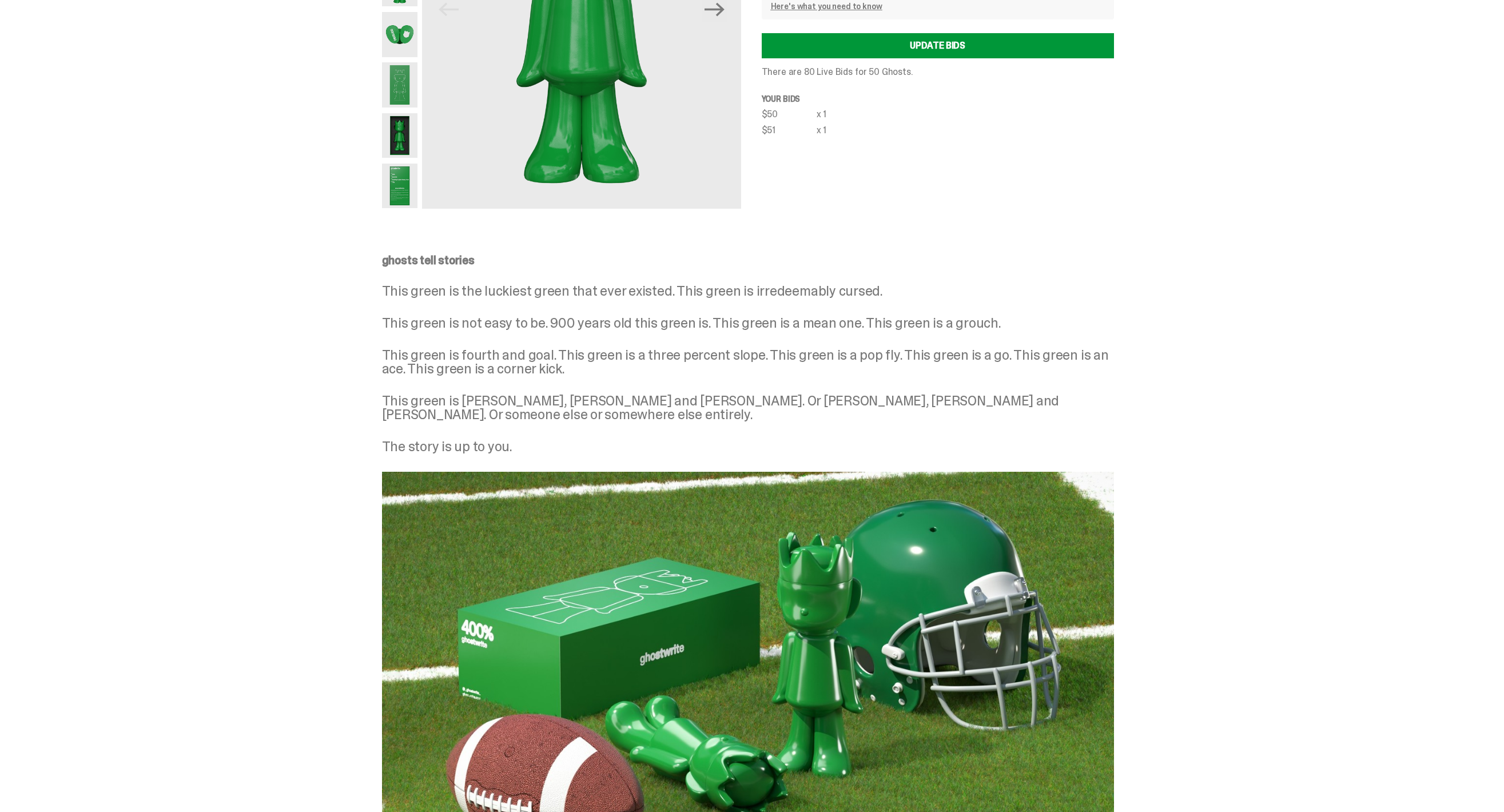
scroll to position [81, 0]
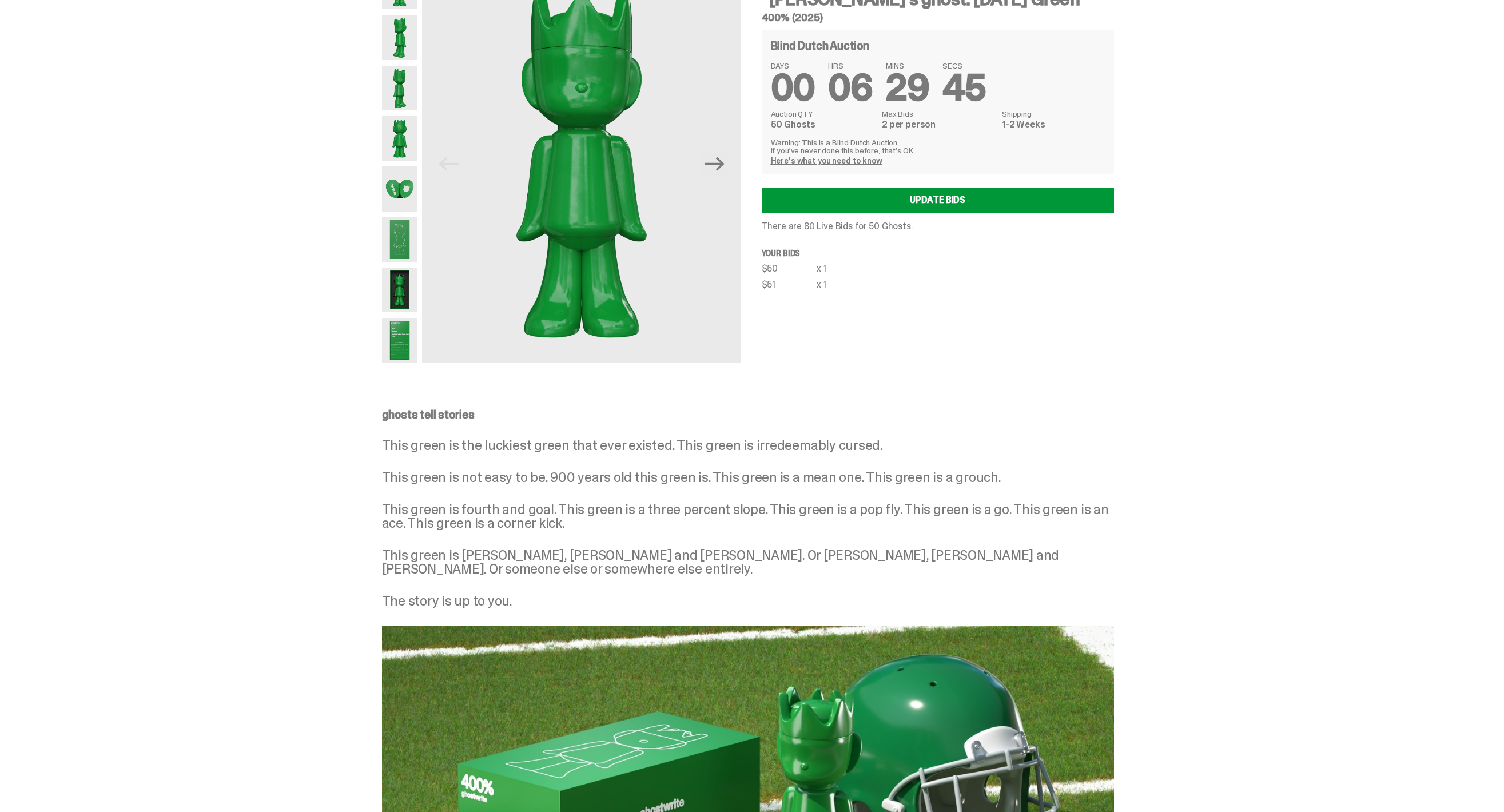
click at [401, 177] on img at bounding box center [400, 189] width 36 height 45
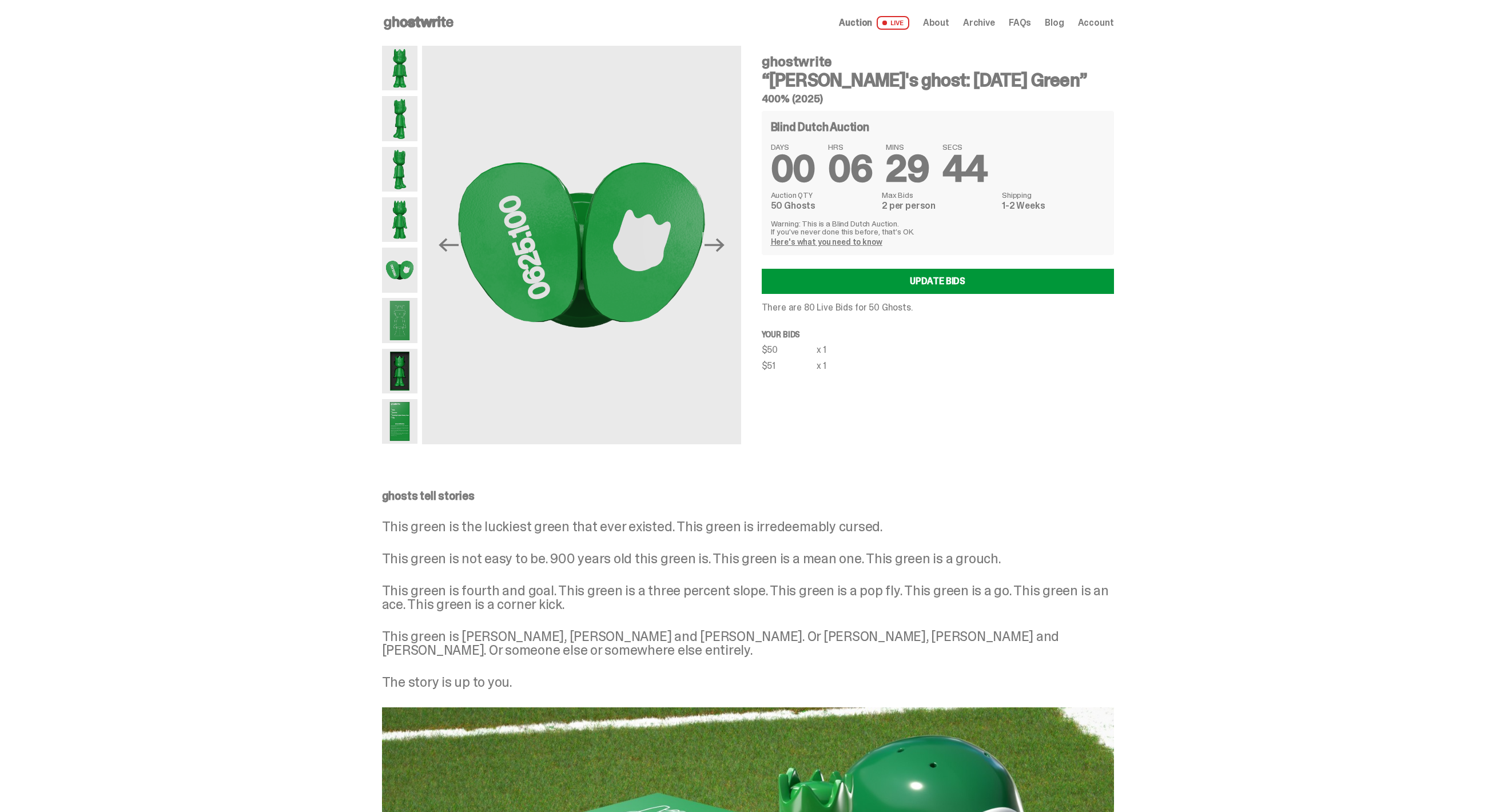
click at [399, 172] on img at bounding box center [400, 169] width 36 height 45
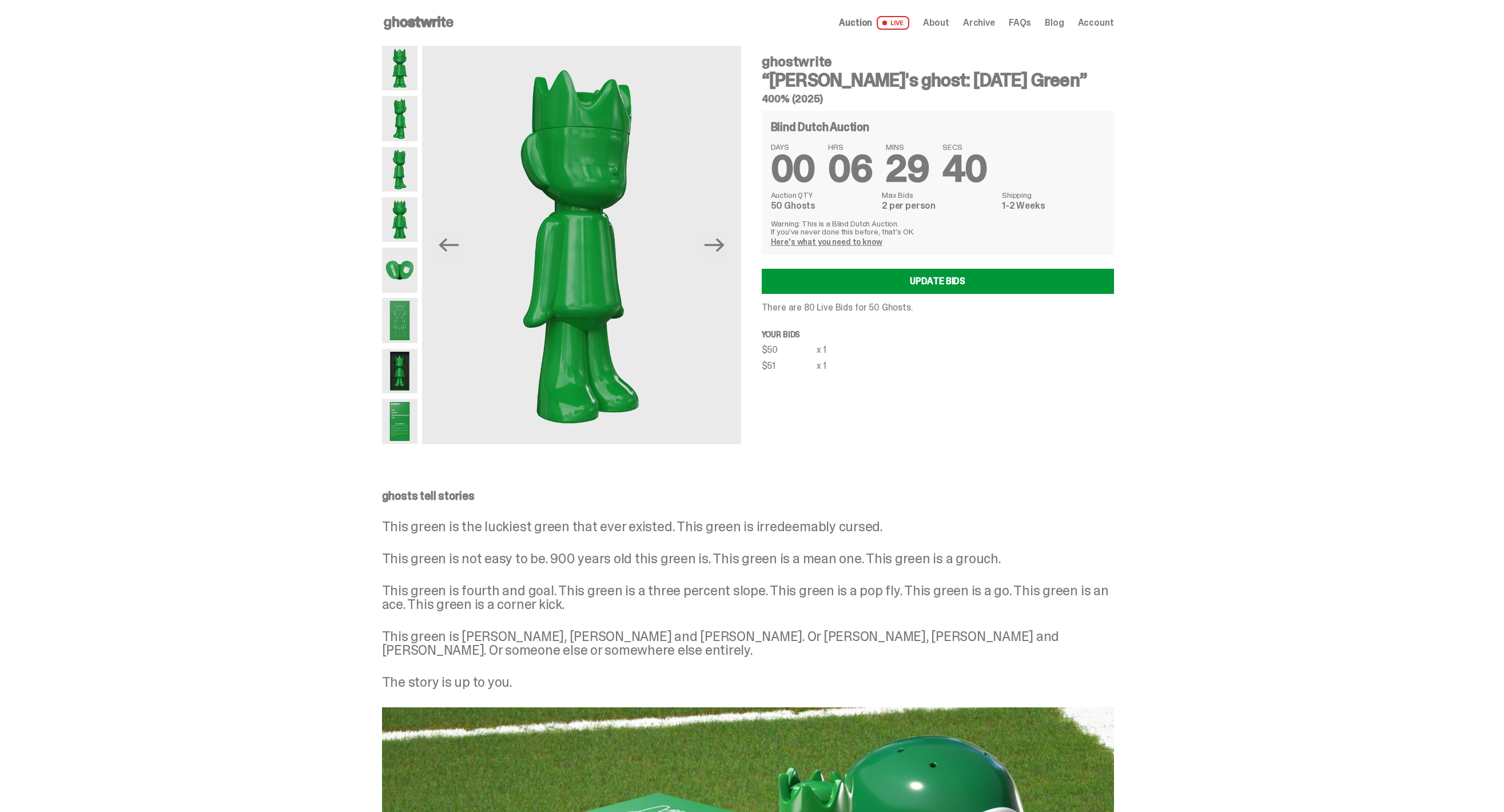
click at [406, 374] on img at bounding box center [400, 371] width 36 height 45
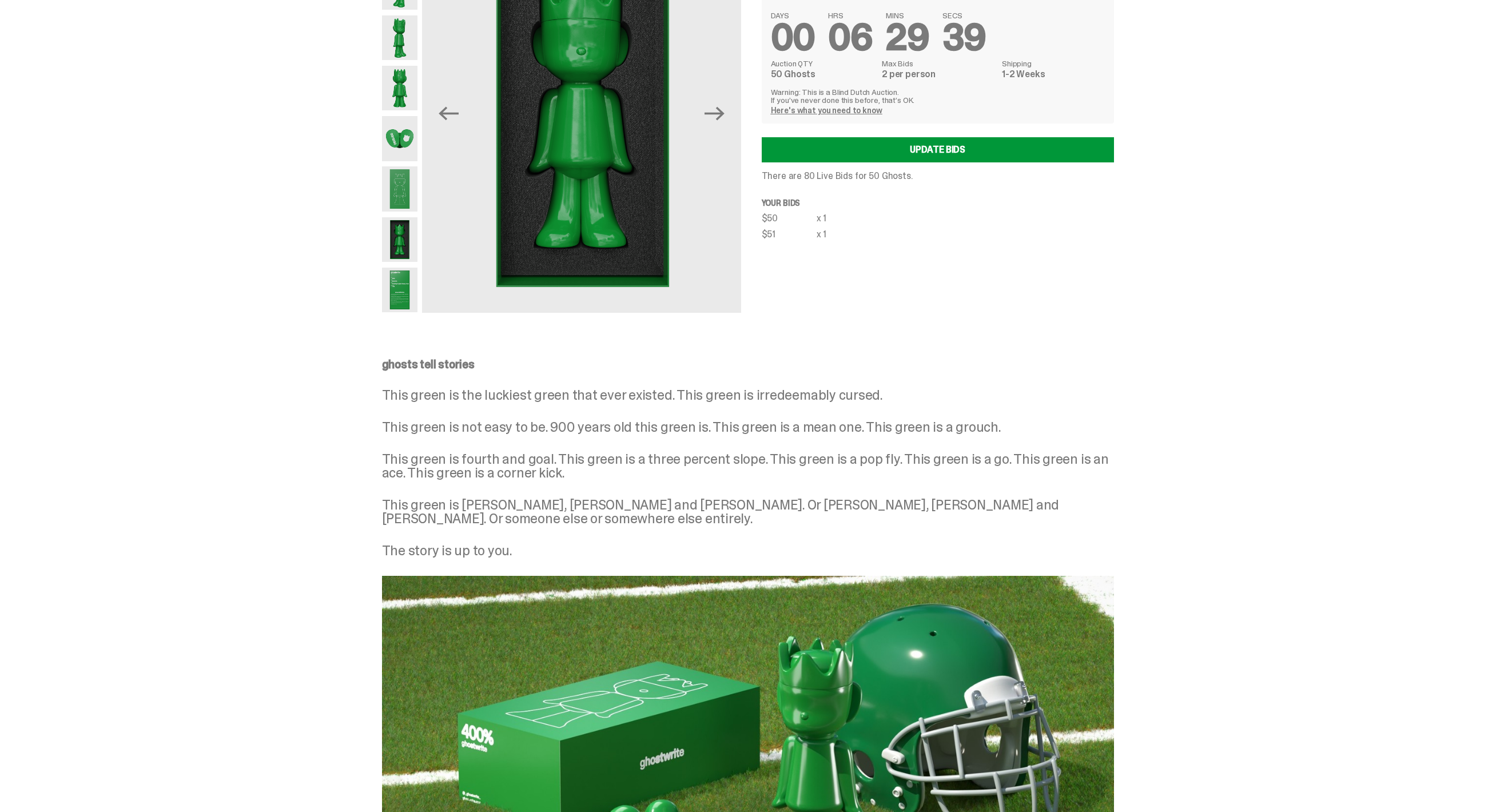
scroll to position [134, 0]
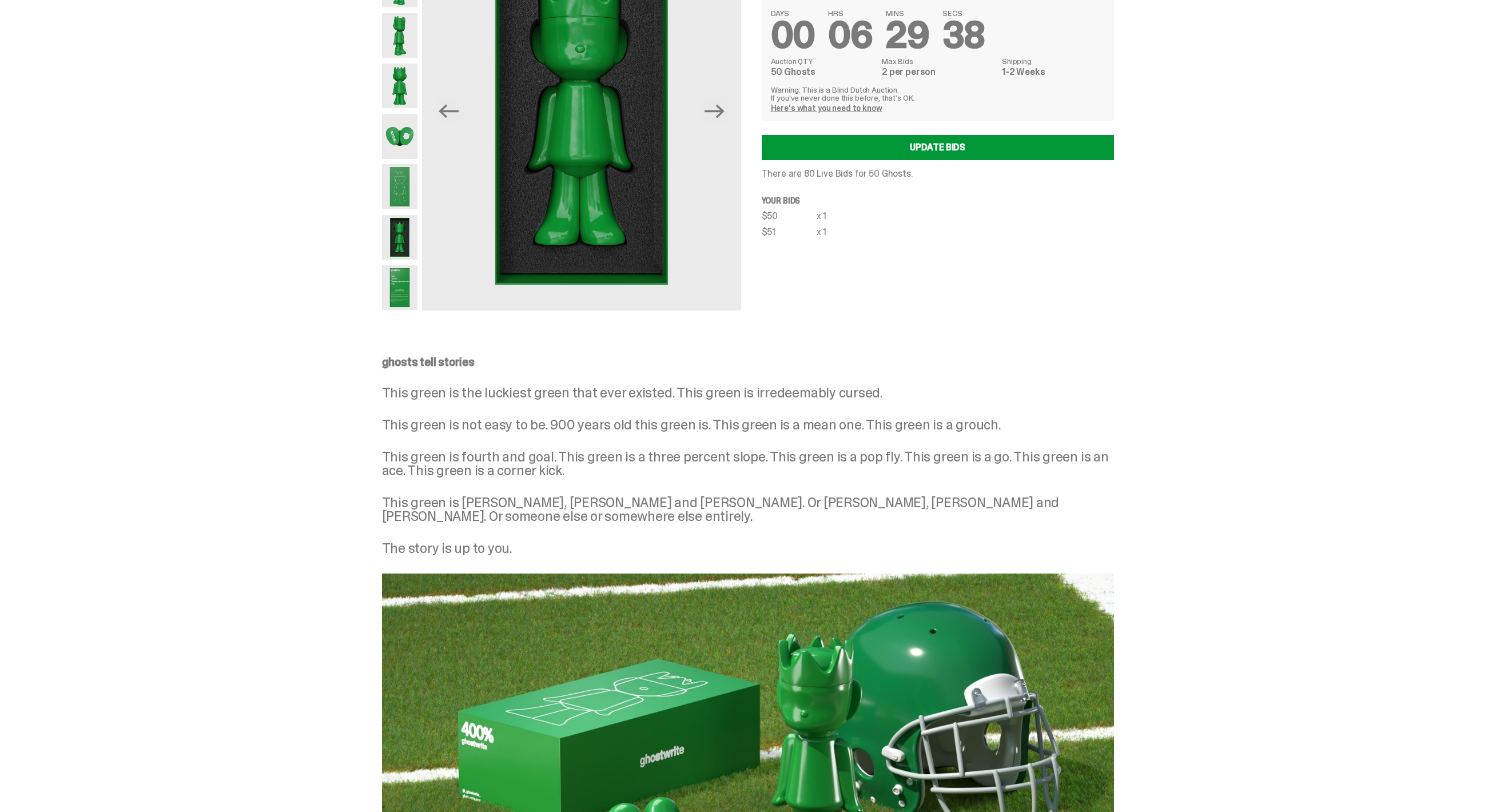
click at [403, 275] on img at bounding box center [400, 287] width 36 height 45
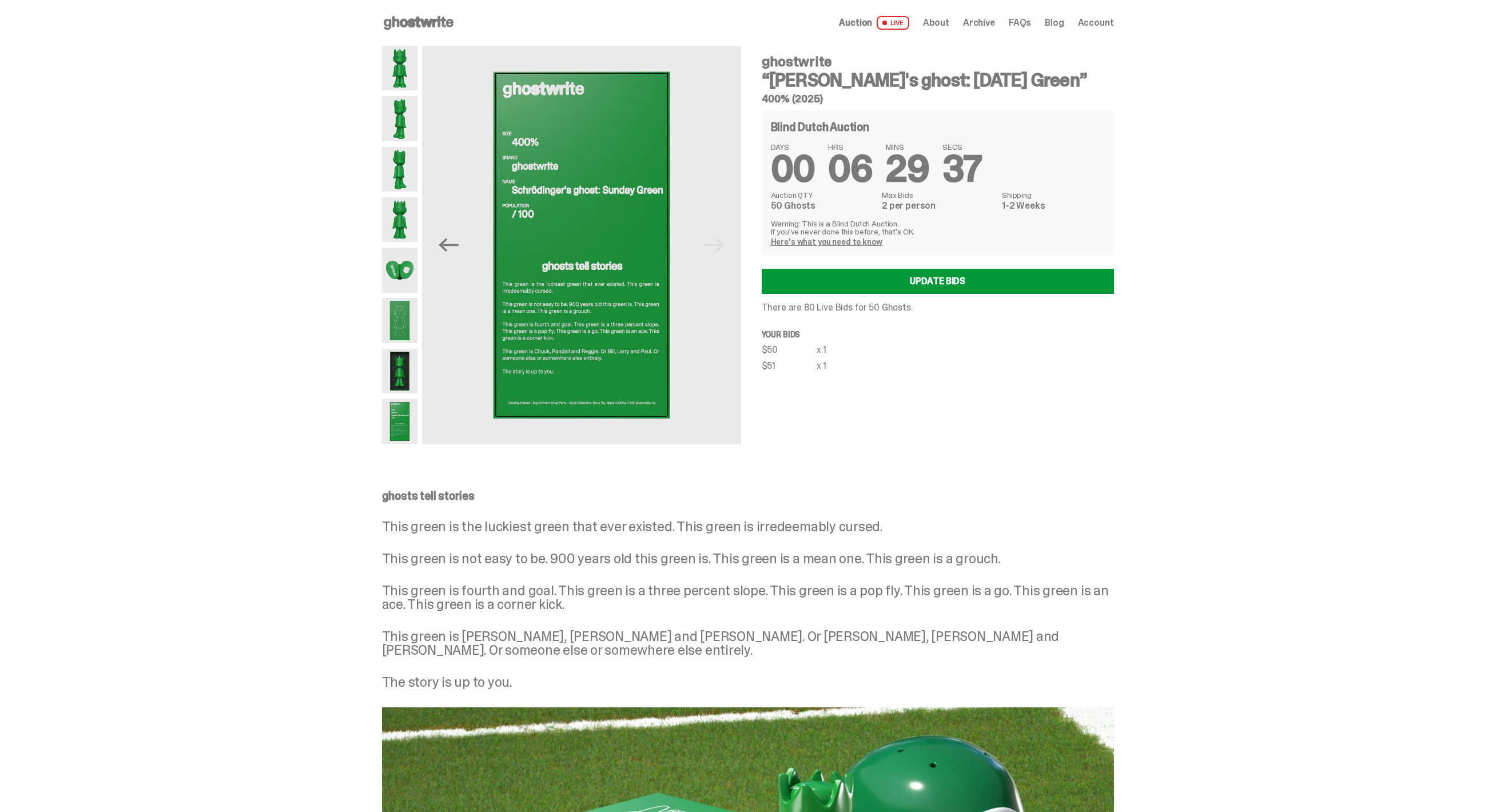
click at [404, 72] on img at bounding box center [400, 68] width 36 height 45
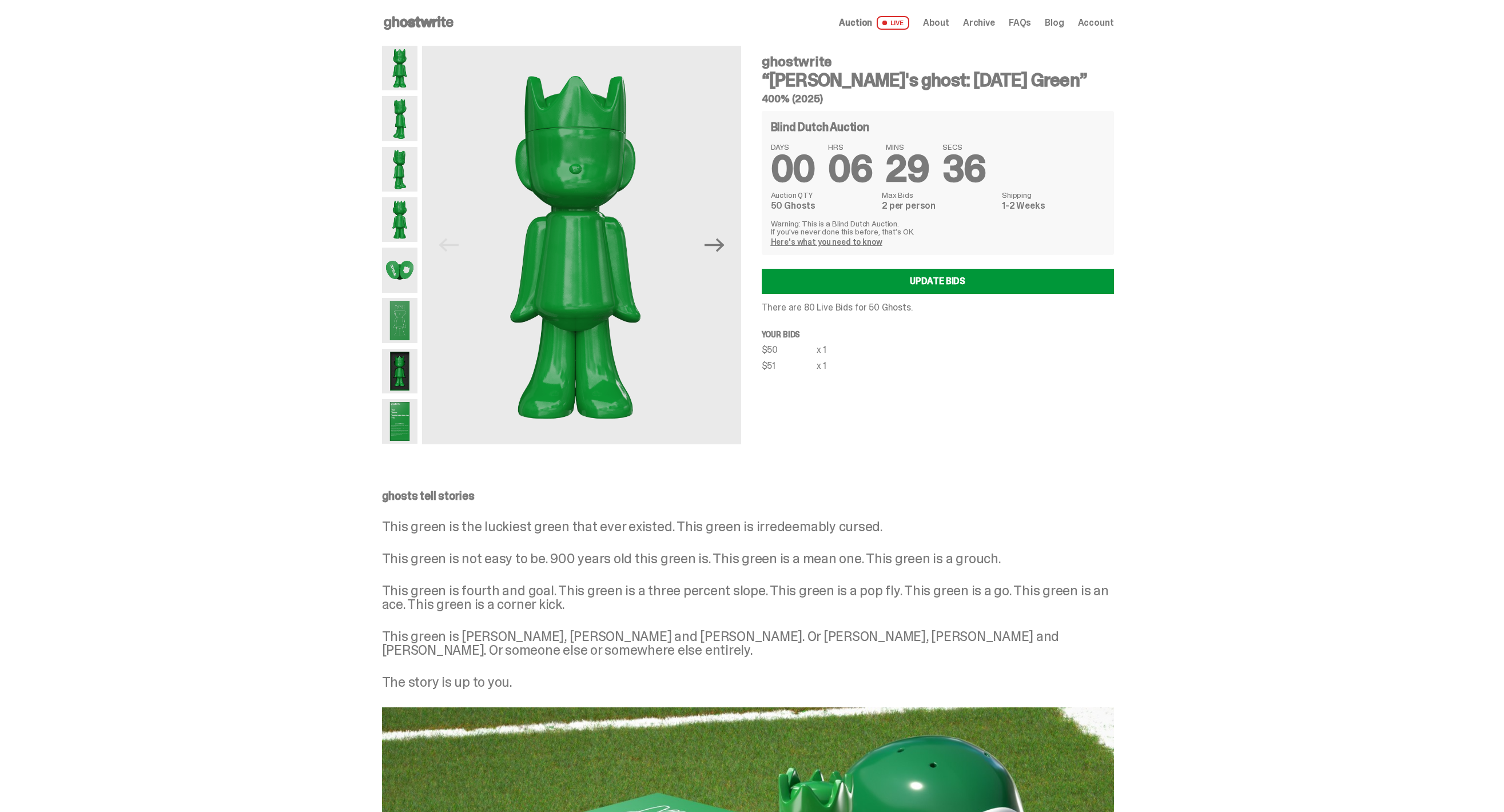
click at [993, 25] on span "Archive" at bounding box center [979, 23] width 32 height 9
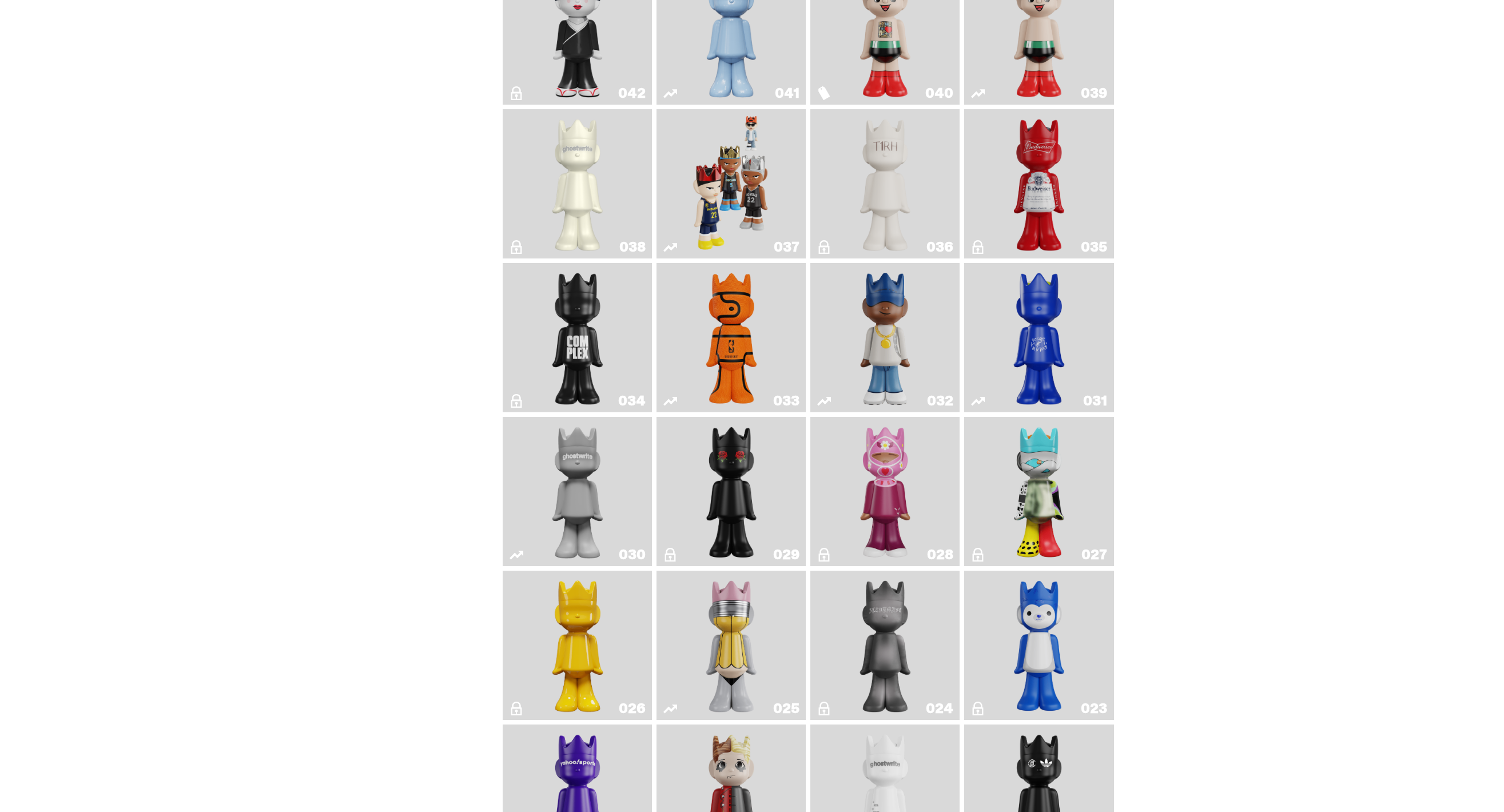
scroll to position [558, 0]
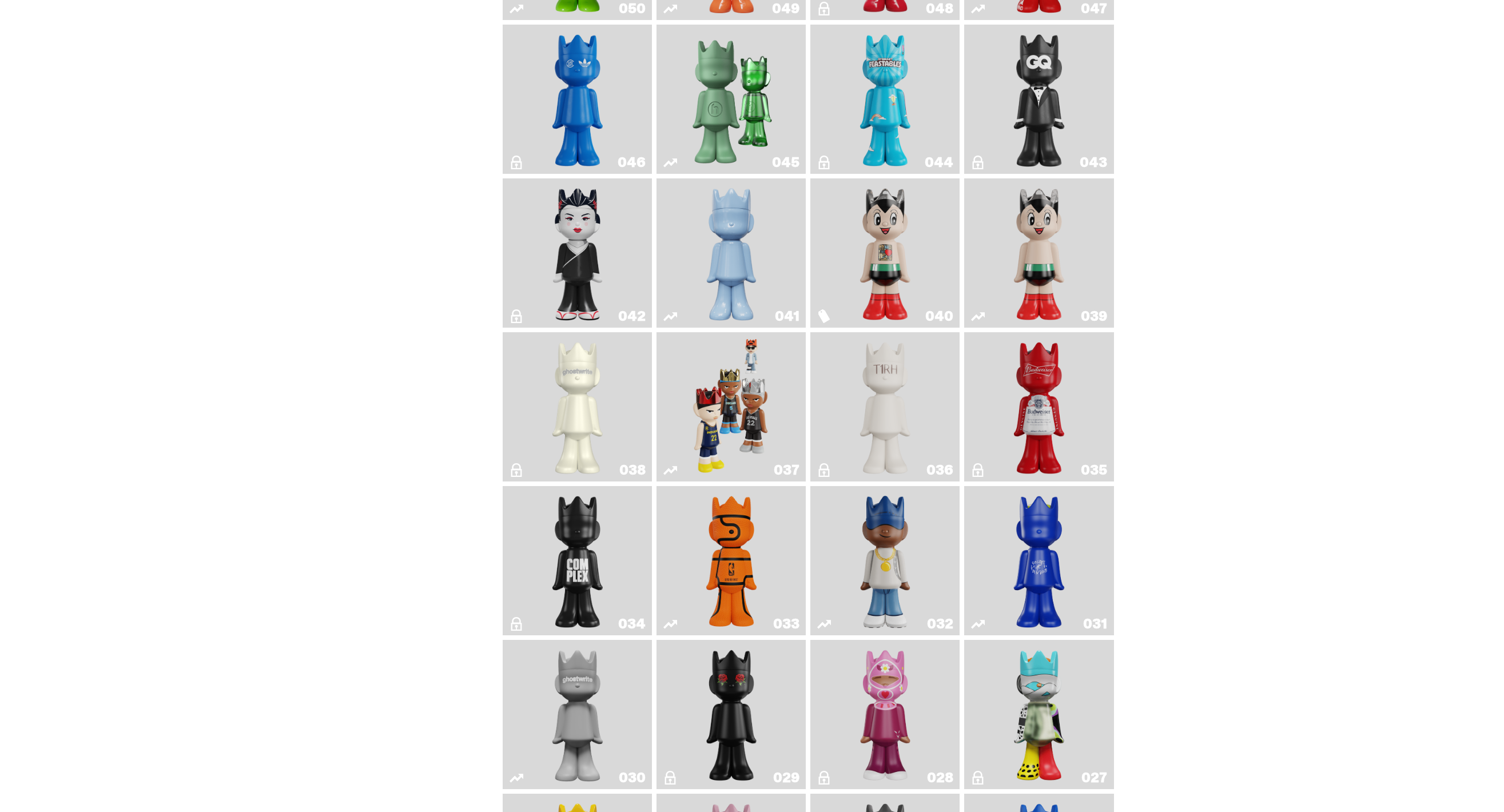
click at [779, 242] on link "041" at bounding box center [731, 253] width 136 height 140
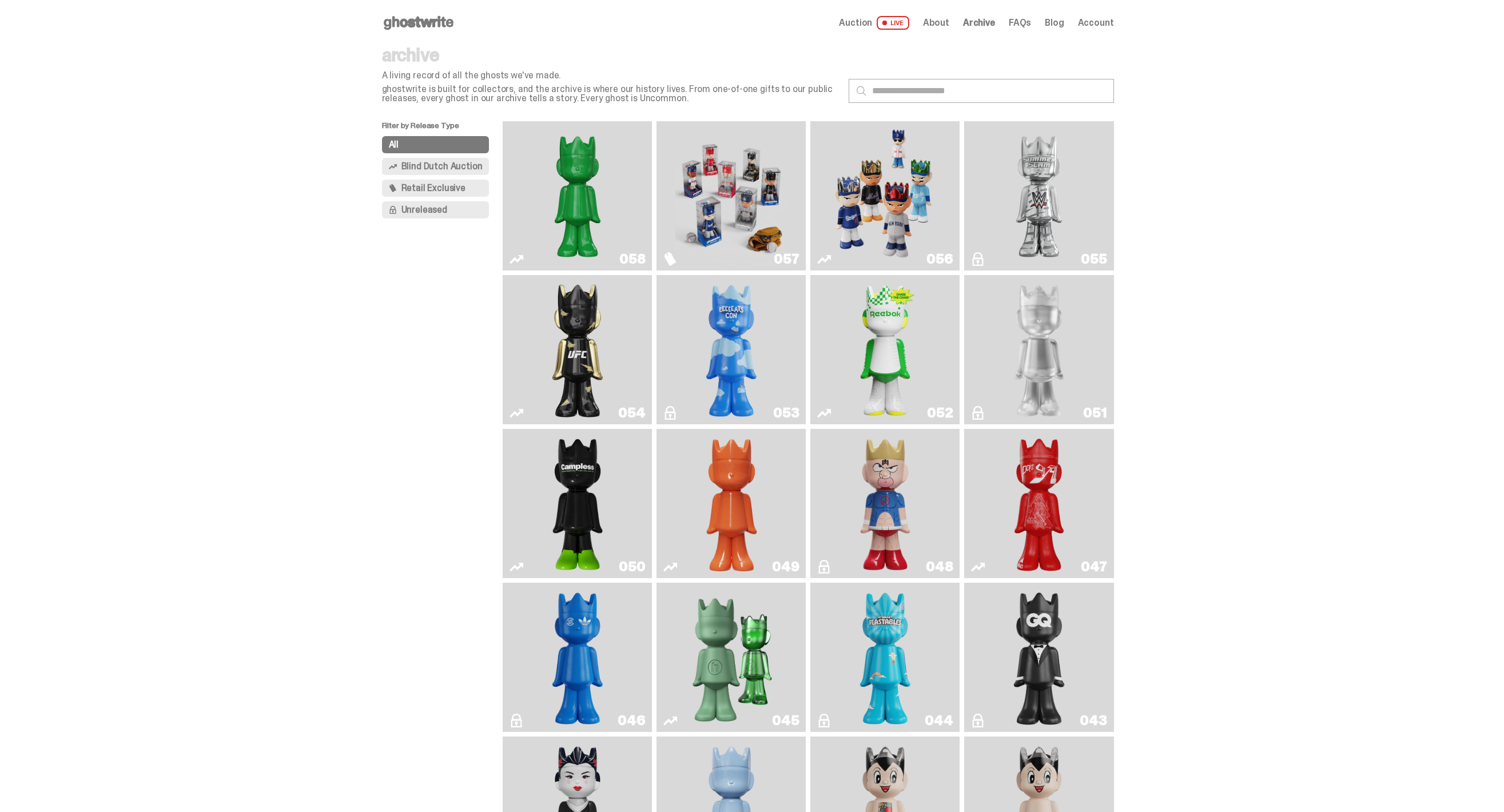
click at [727, 499] on img "Schrödinger's ghost: Orange Vibe" at bounding box center [731, 503] width 60 height 140
click at [587, 209] on img "Schrödinger's ghost: Sunday Green" at bounding box center [578, 196] width 112 height 140
click at [858, 25] on span "Auction" at bounding box center [856, 23] width 33 height 9
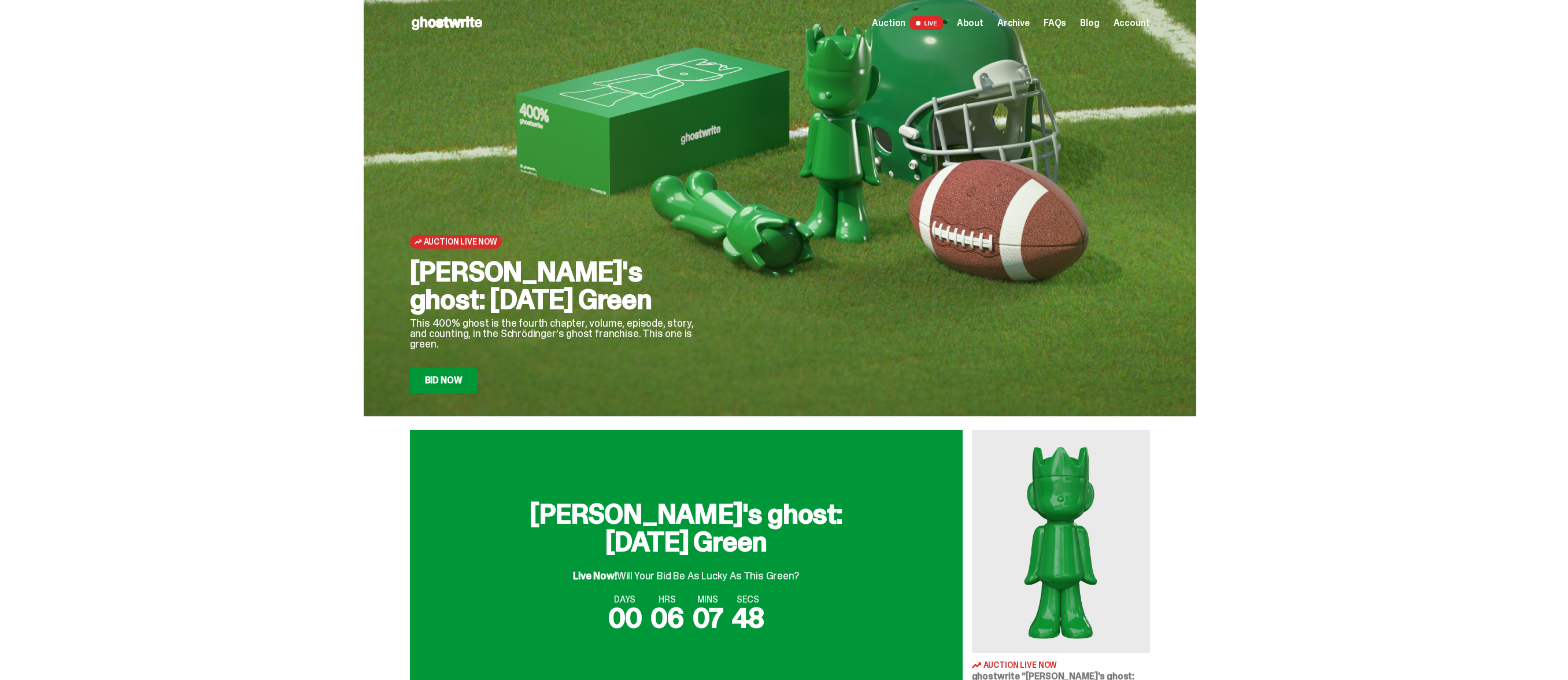
click at [445, 370] on link "Bid Now" at bounding box center [443, 381] width 68 height 26
click at [432, 386] on link "Bid Now" at bounding box center [443, 381] width 68 height 26
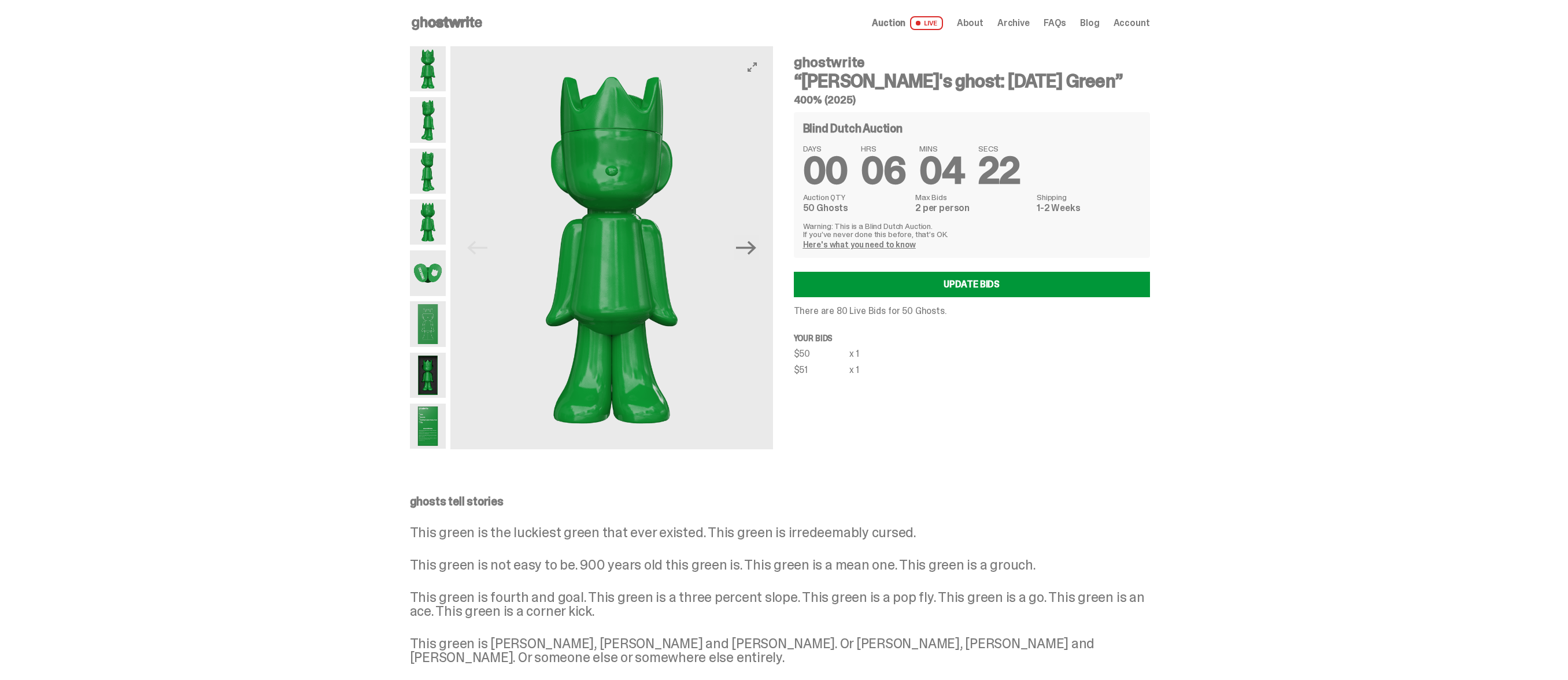
click at [767, 264] on img at bounding box center [611, 248] width 322 height 403
click at [755, 252] on icon "Next" at bounding box center [745, 247] width 20 height 20
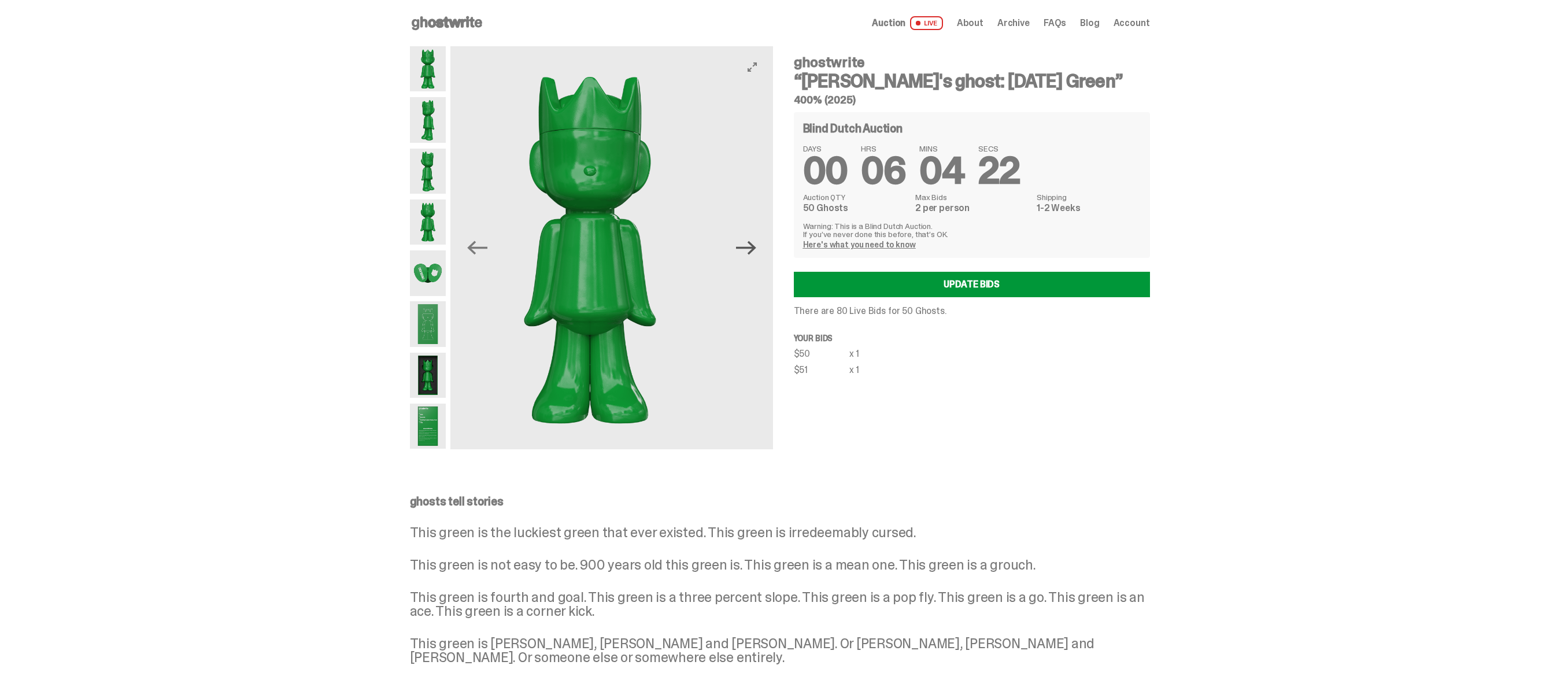
click at [755, 252] on icon "Next" at bounding box center [745, 248] width 20 height 14
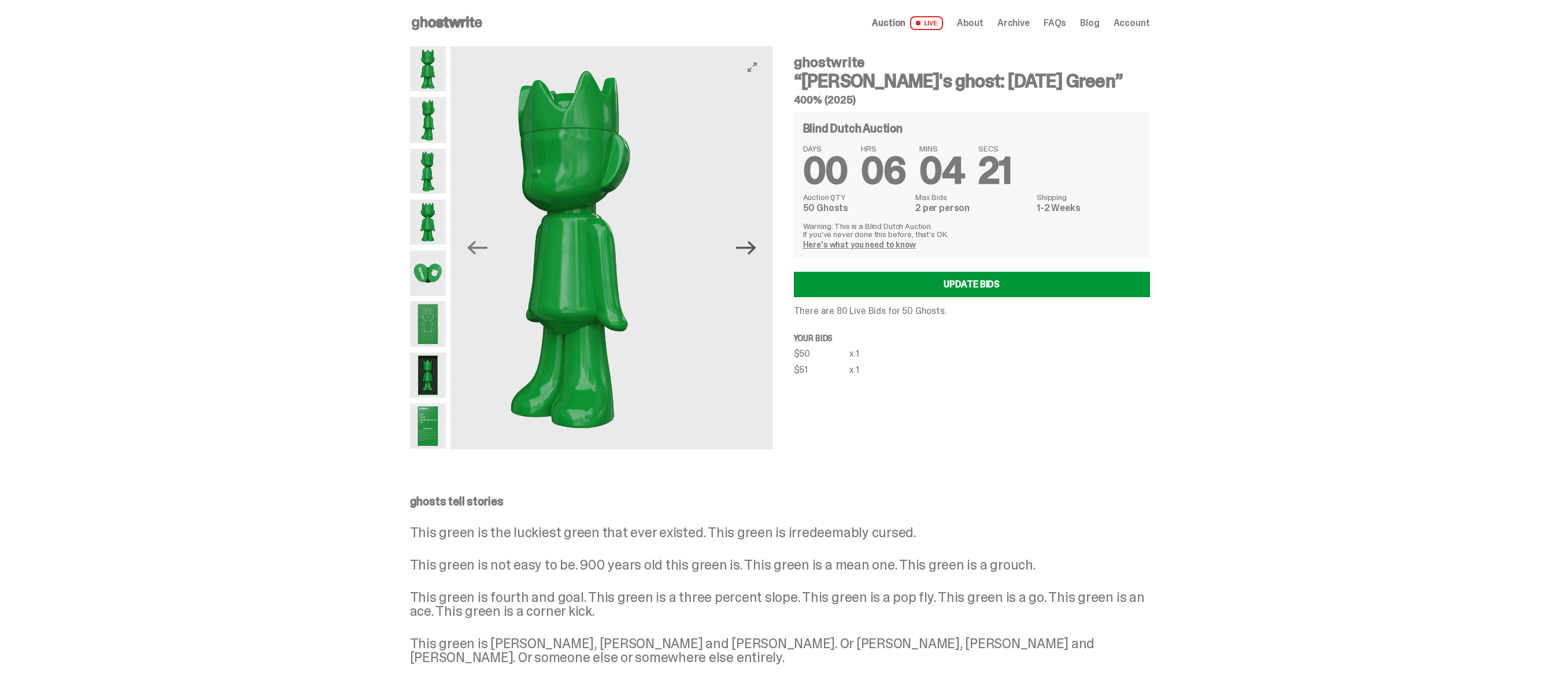
click at [755, 252] on icon "Next" at bounding box center [745, 248] width 20 height 14
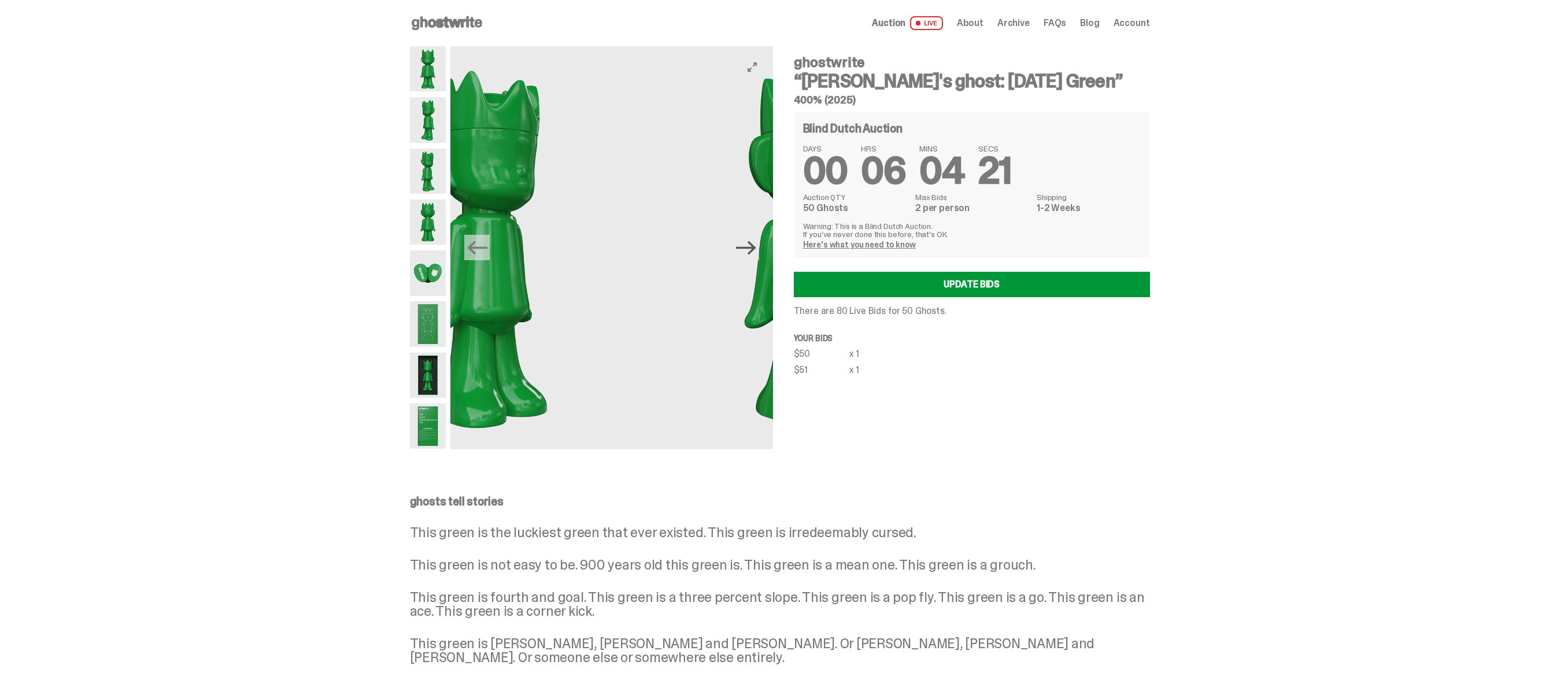
click at [755, 252] on icon "Next" at bounding box center [745, 248] width 20 height 14
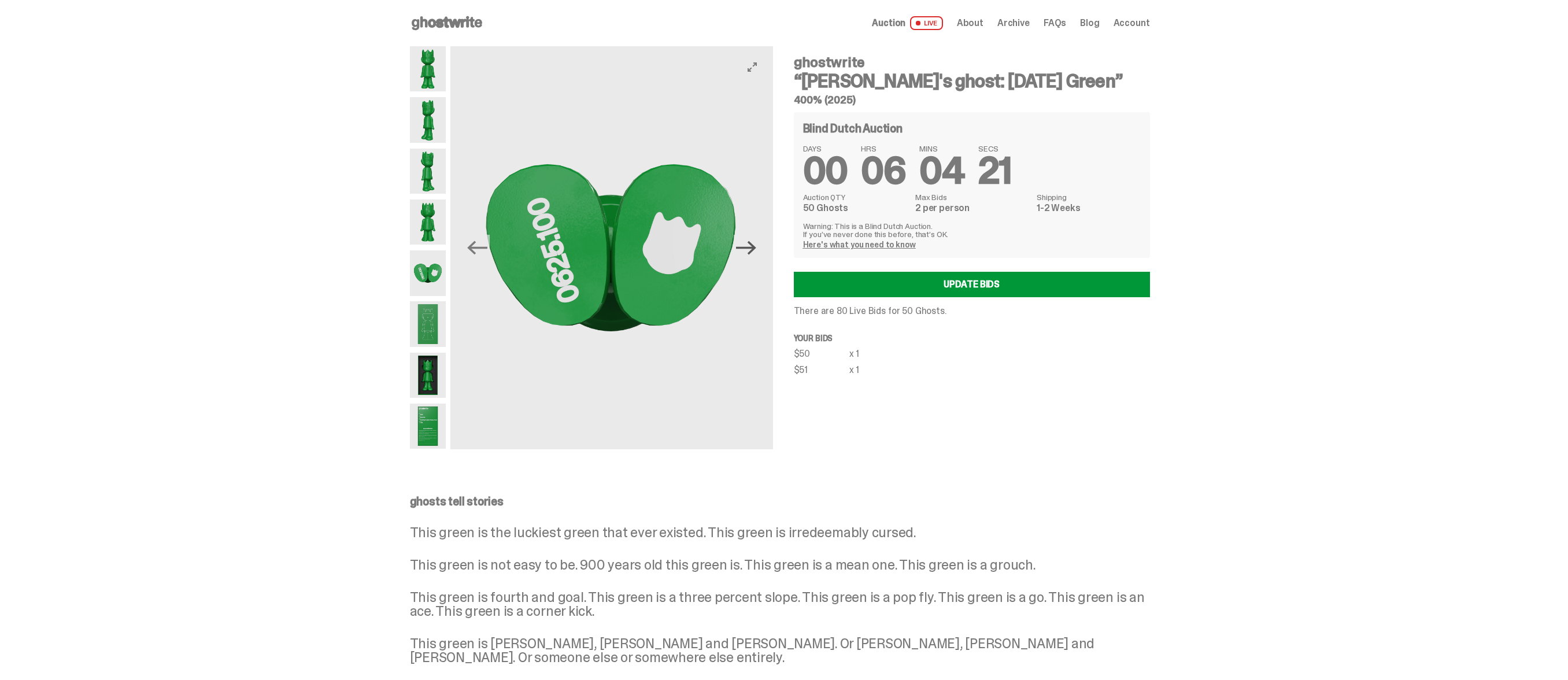
click at [755, 252] on icon "Next" at bounding box center [745, 248] width 20 height 14
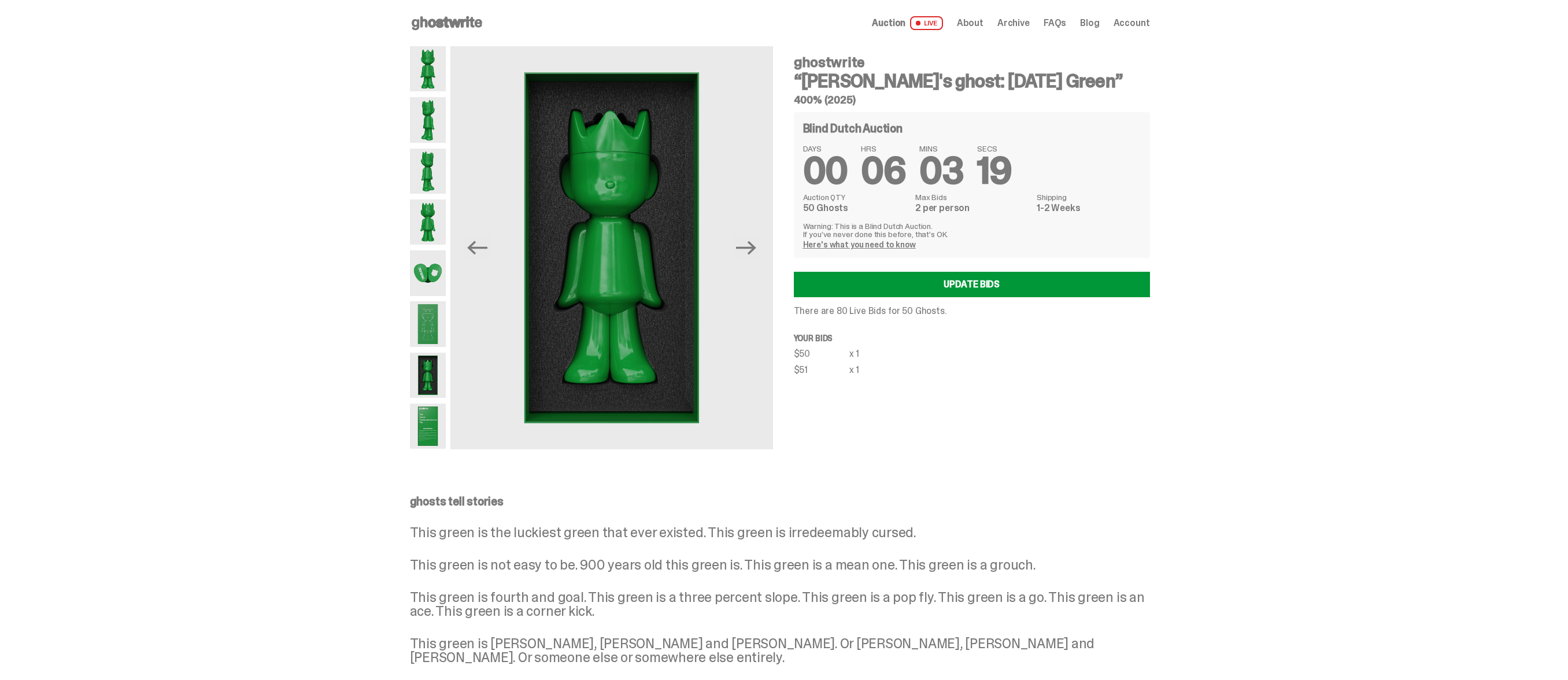
click at [918, 23] on link "Auction LIVE" at bounding box center [907, 23] width 71 height 14
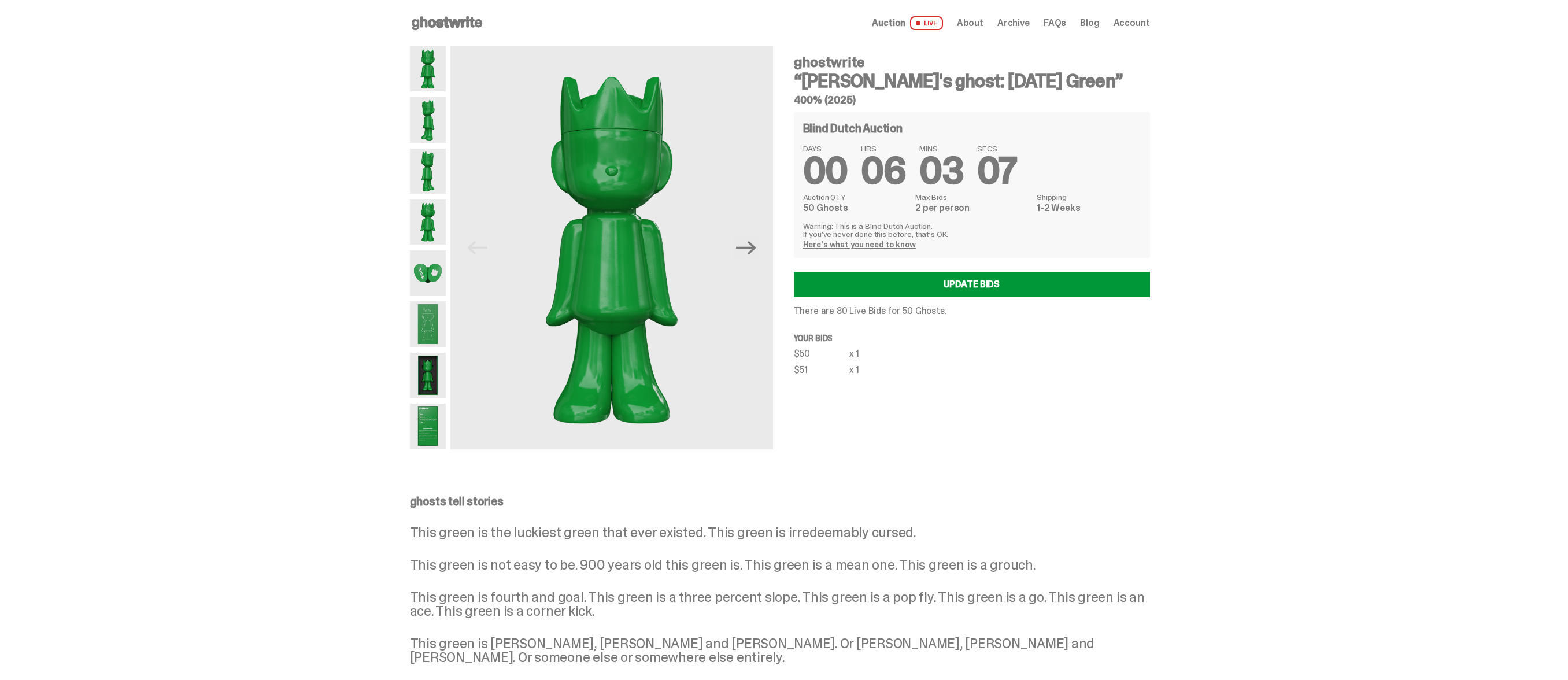
click at [905, 222] on p "Warning: This is a Blind Dutch Auction. If you’ve never done this before, that’…" at bounding box center [972, 230] width 338 height 16
click at [901, 223] on p "Warning: This is a Blind Dutch Auction. If you’ve never done this before, that’…" at bounding box center [972, 230] width 338 height 16
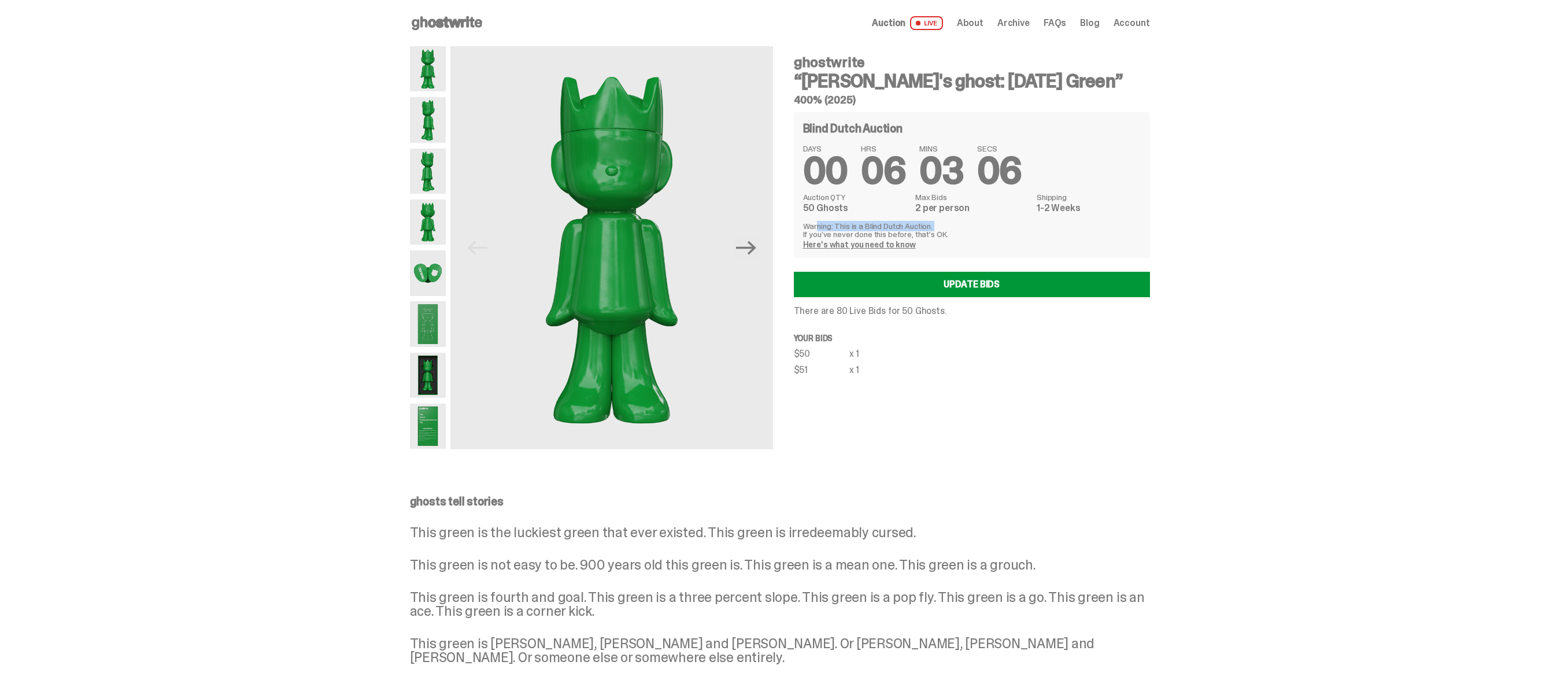
click at [901, 223] on p "Warning: This is a Blind Dutch Auction. If you’ve never done this before, that’…" at bounding box center [972, 230] width 338 height 16
click at [898, 224] on p "Warning: This is a Blind Dutch Auction. If you’ve never done this before, that’…" at bounding box center [972, 230] width 338 height 16
click at [895, 232] on p "Warning: This is a Blind Dutch Auction. If you’ve never done this before, that’…" at bounding box center [972, 230] width 338 height 16
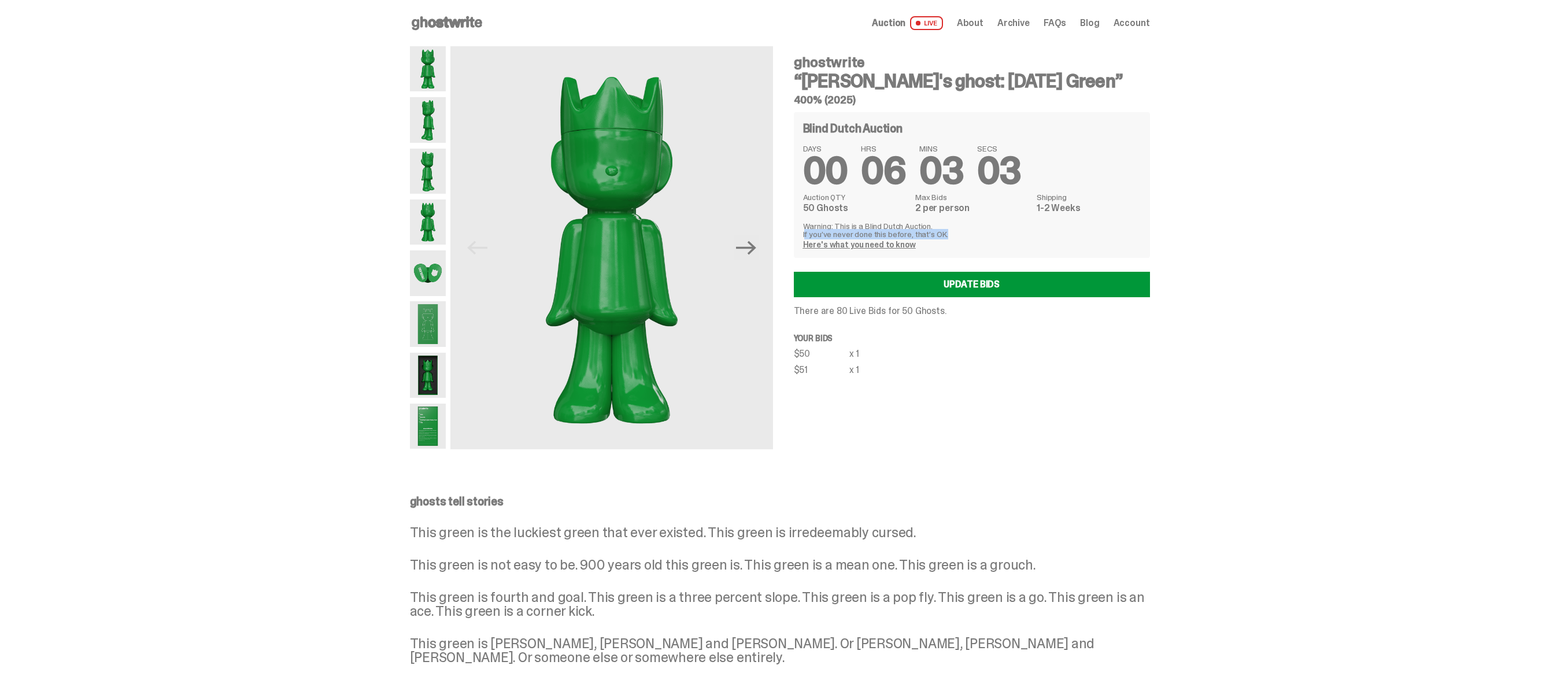
click at [895, 232] on p "Warning: This is a Blind Dutch Auction. If you’ve never done this before, that’…" at bounding box center [972, 230] width 338 height 16
